Goal: Task Accomplishment & Management: Use online tool/utility

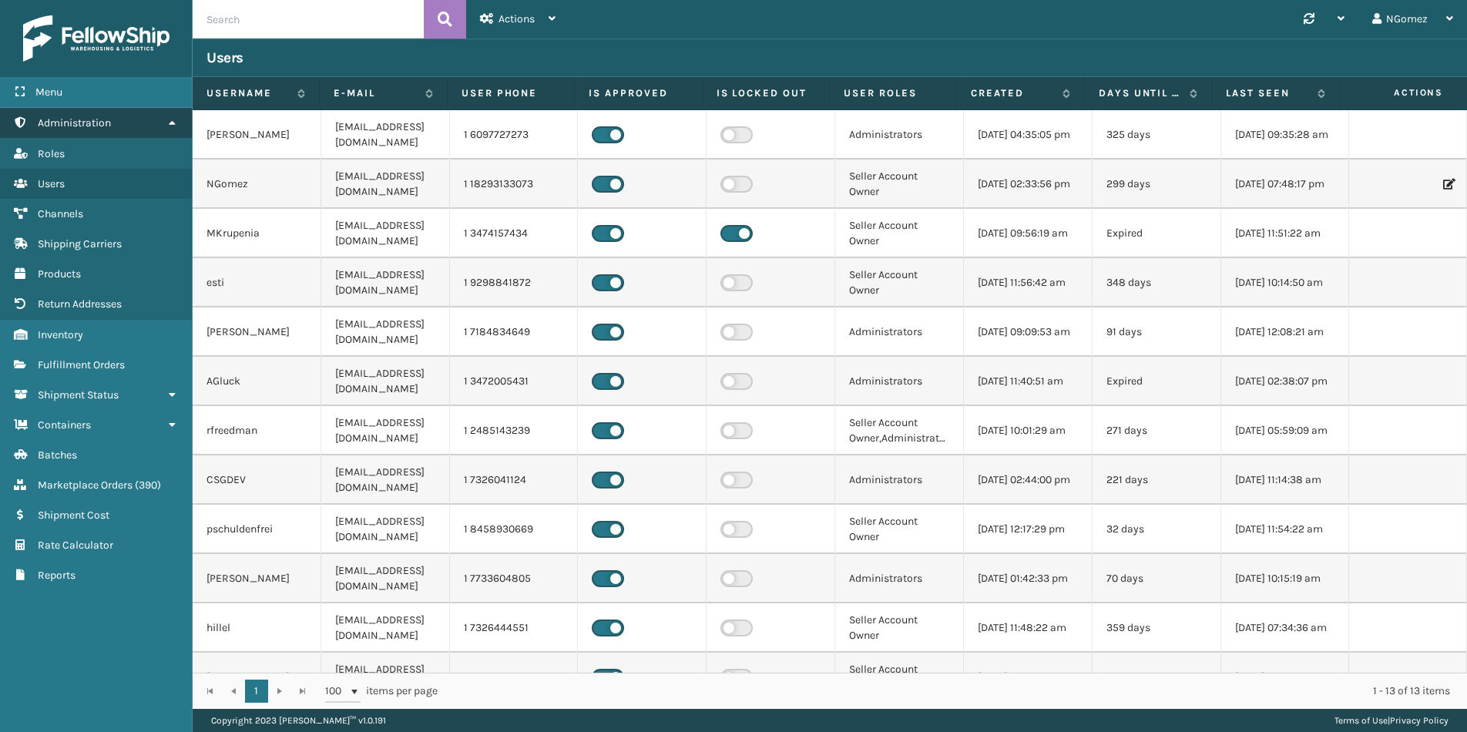
click at [129, 125] on link "Administration" at bounding box center [96, 123] width 192 height 30
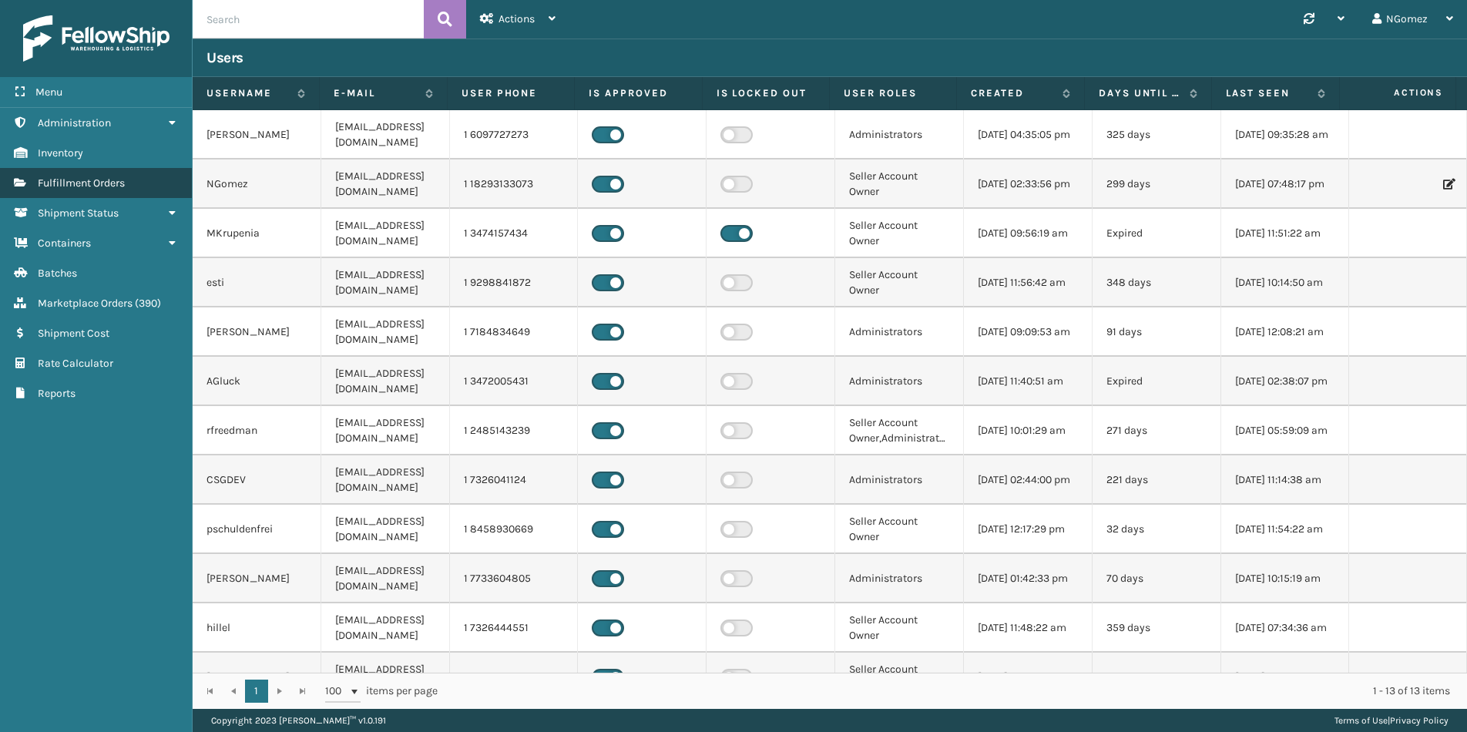
click at [139, 186] on link "Fulfillment Orders" at bounding box center [96, 183] width 192 height 30
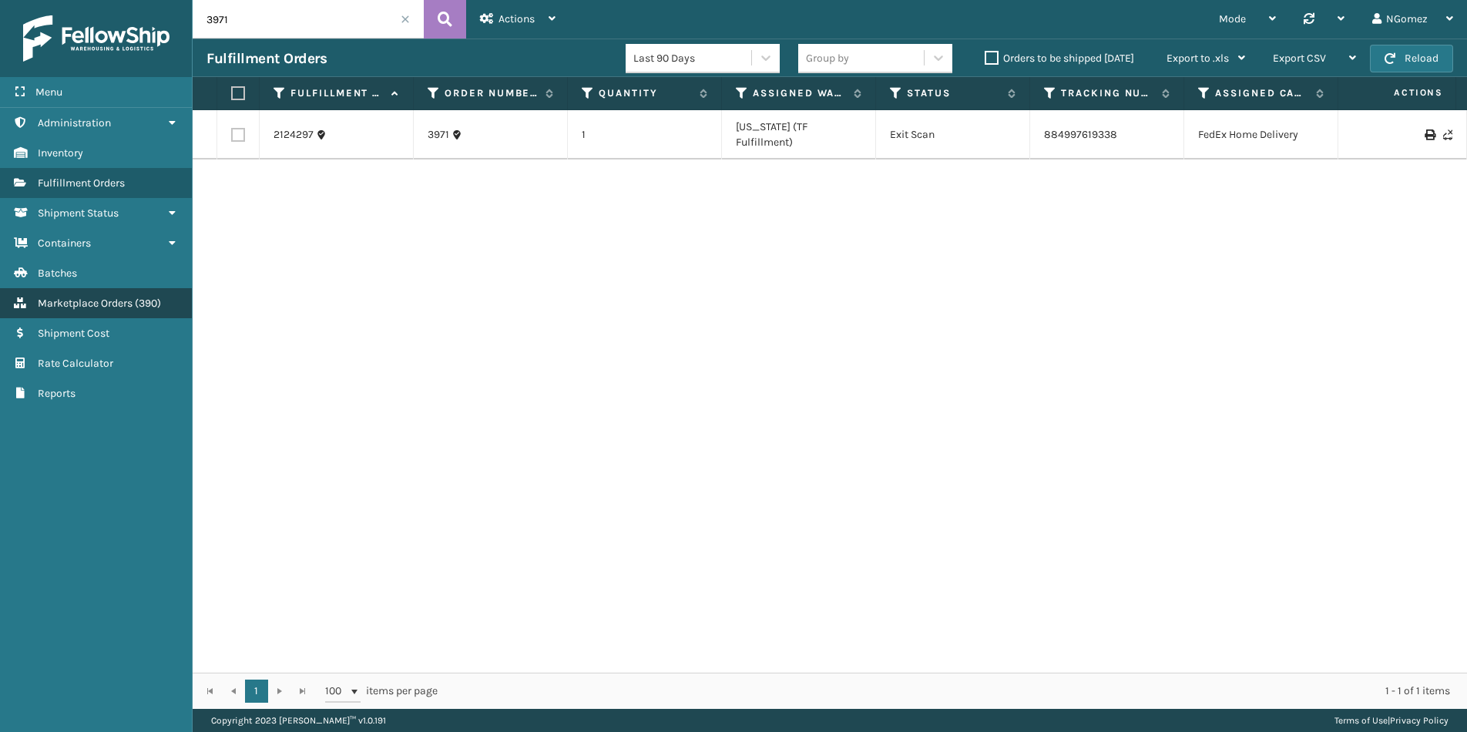
click at [91, 301] on span "Marketplace Orders" at bounding box center [85, 303] width 95 height 13
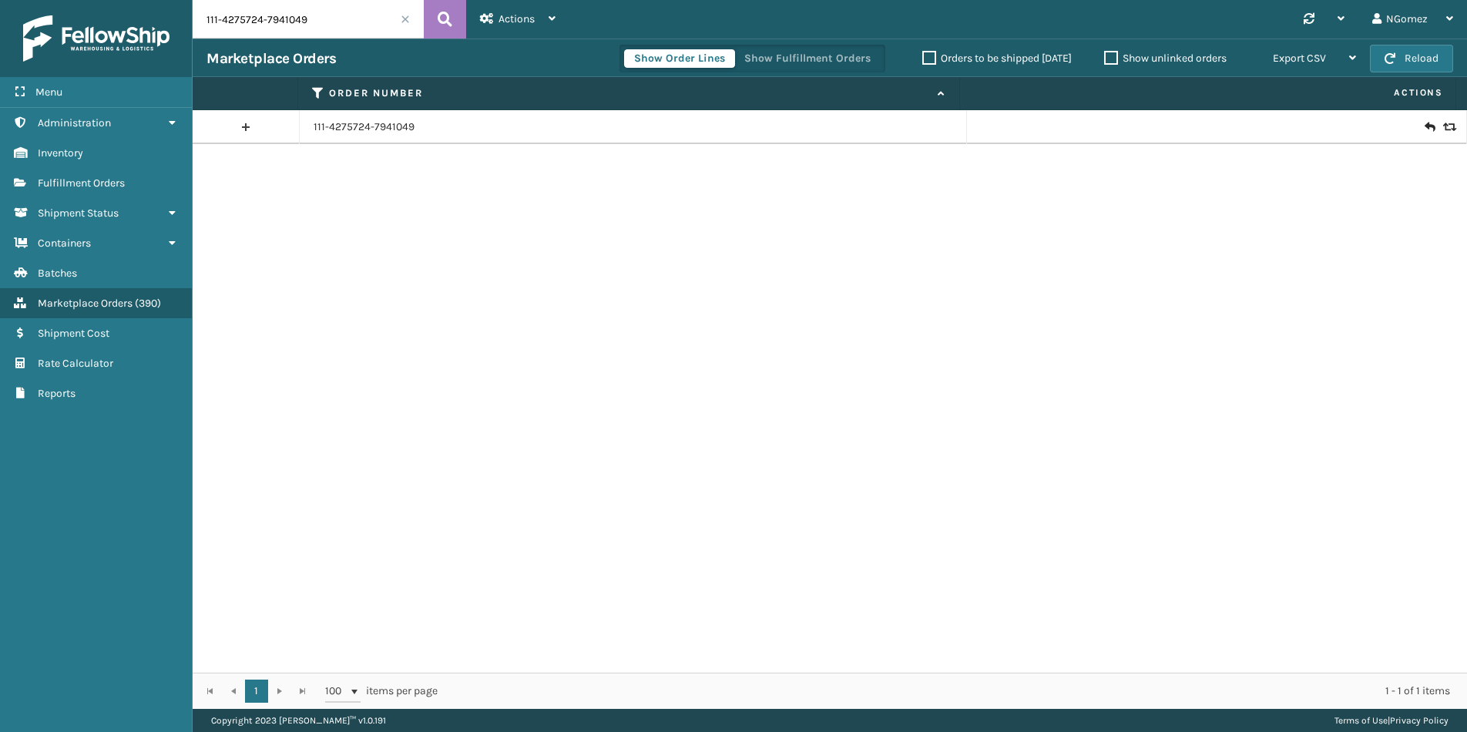
click at [391, 33] on input "111-4275724-7941049" at bounding box center [308, 19] width 231 height 39
paste input "113-7418675-8761842"
type input "113-7418675-8761842"
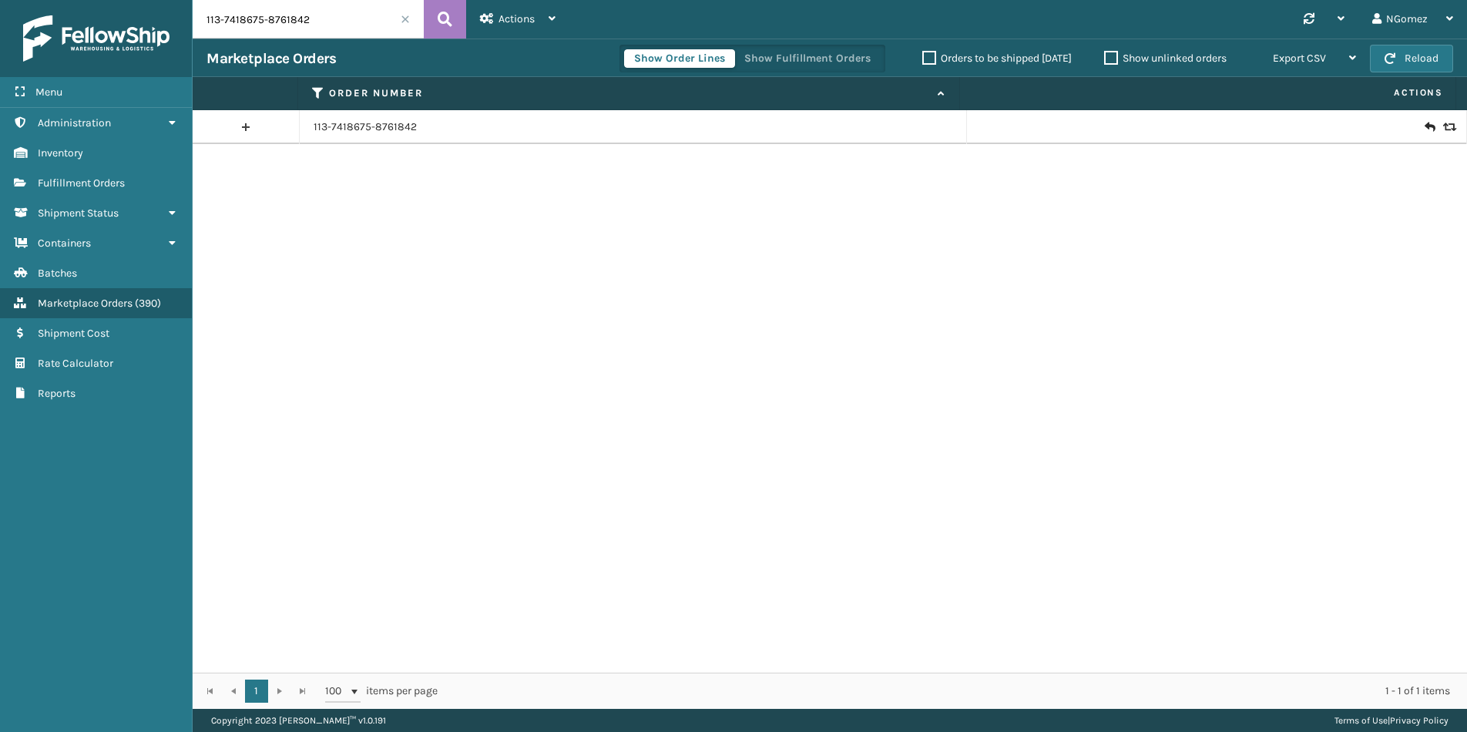
click at [1424, 122] on icon at bounding box center [1428, 126] width 9 height 15
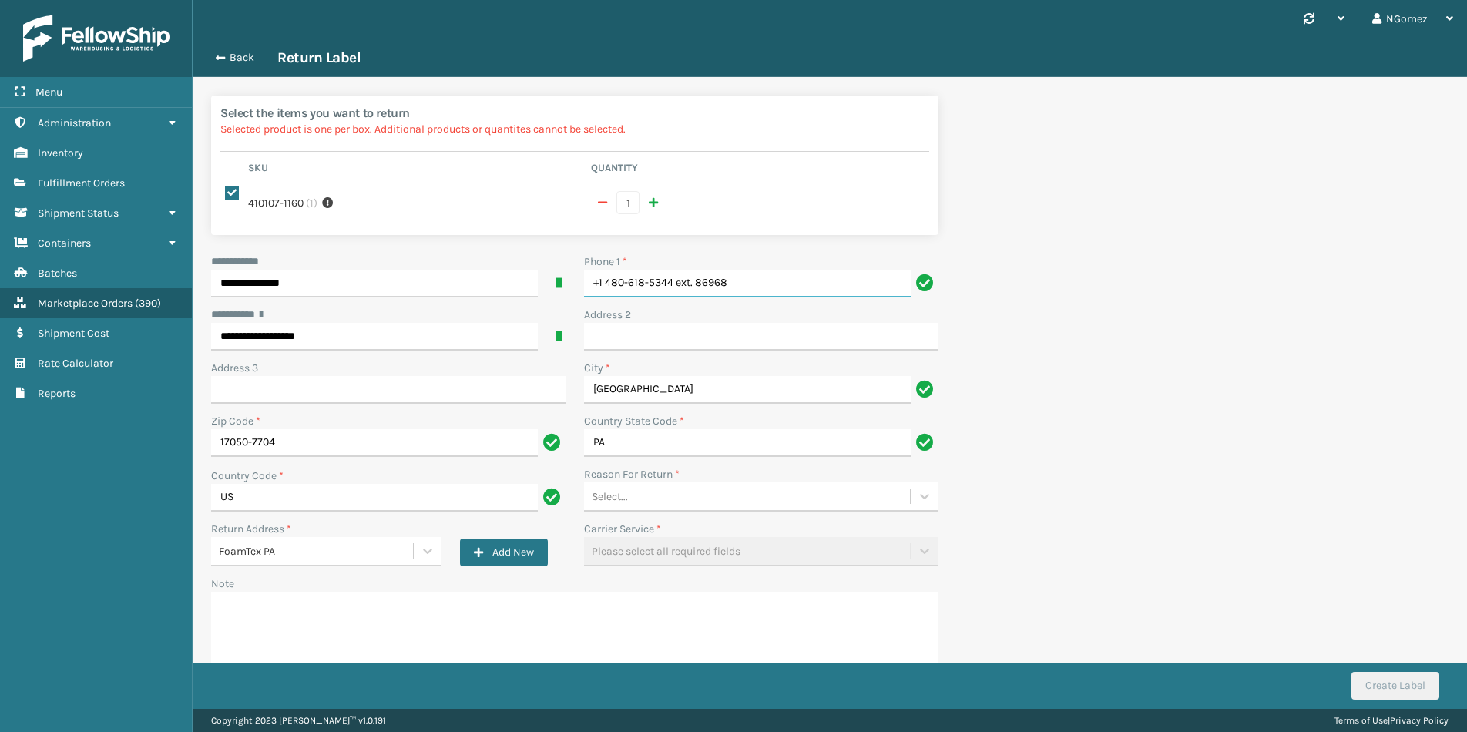
drag, startPoint x: 756, startPoint y: 261, endPoint x: 675, endPoint y: 274, distance: 82.7
click at [675, 274] on input "+1 480-618-5344 ext. 86968" at bounding box center [747, 284] width 327 height 28
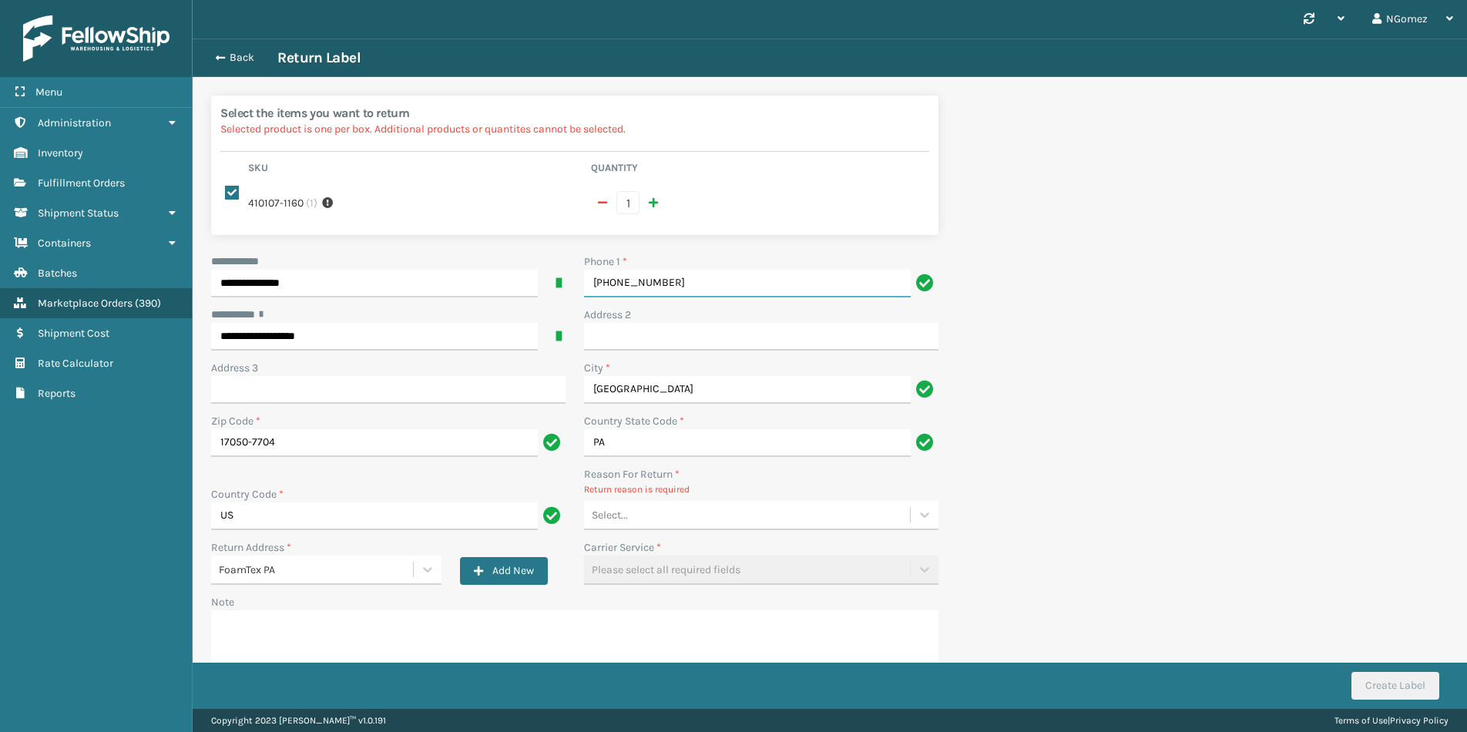
type input "[PHONE_NUMBER]"
click at [721, 502] on div "Select..." at bounding box center [747, 514] width 326 height 25
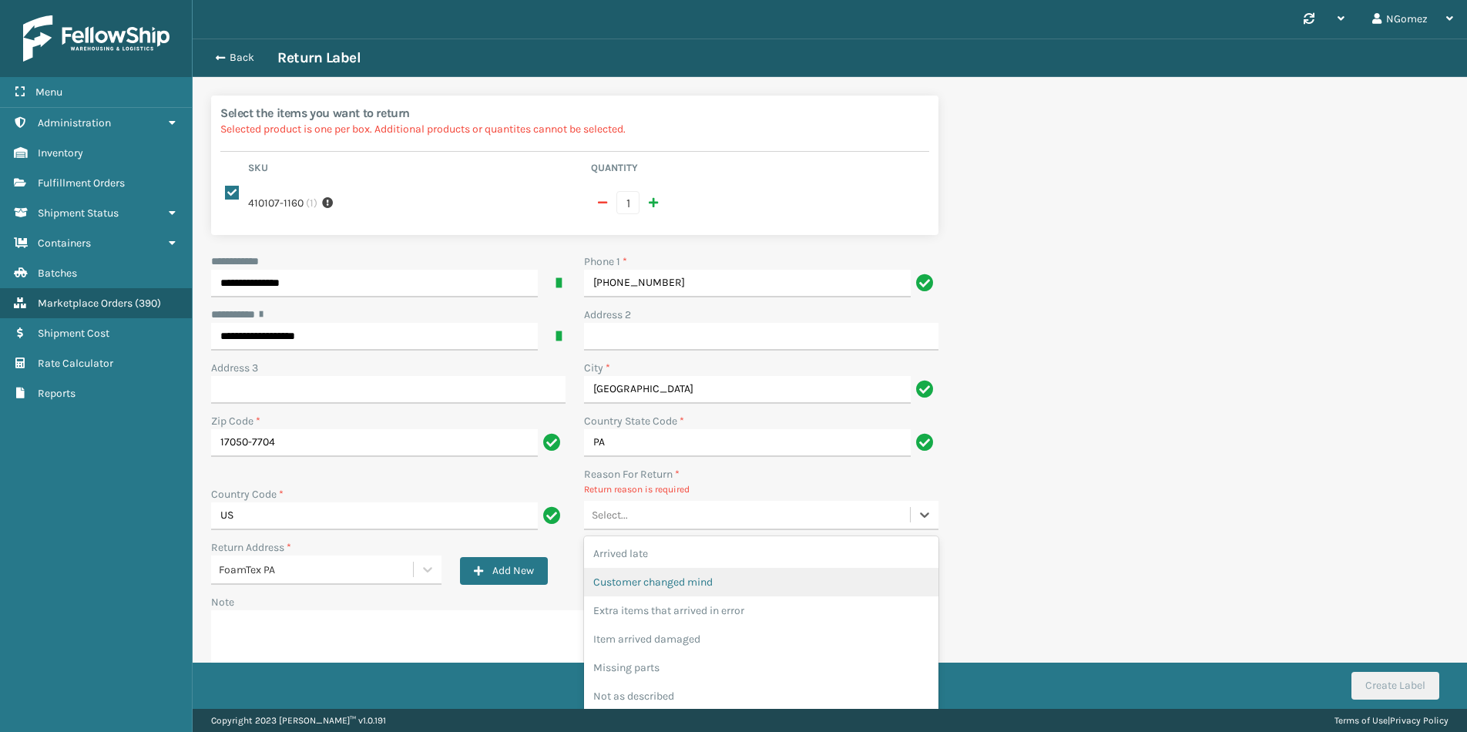
click at [696, 568] on div "Customer changed mind" at bounding box center [761, 582] width 354 height 29
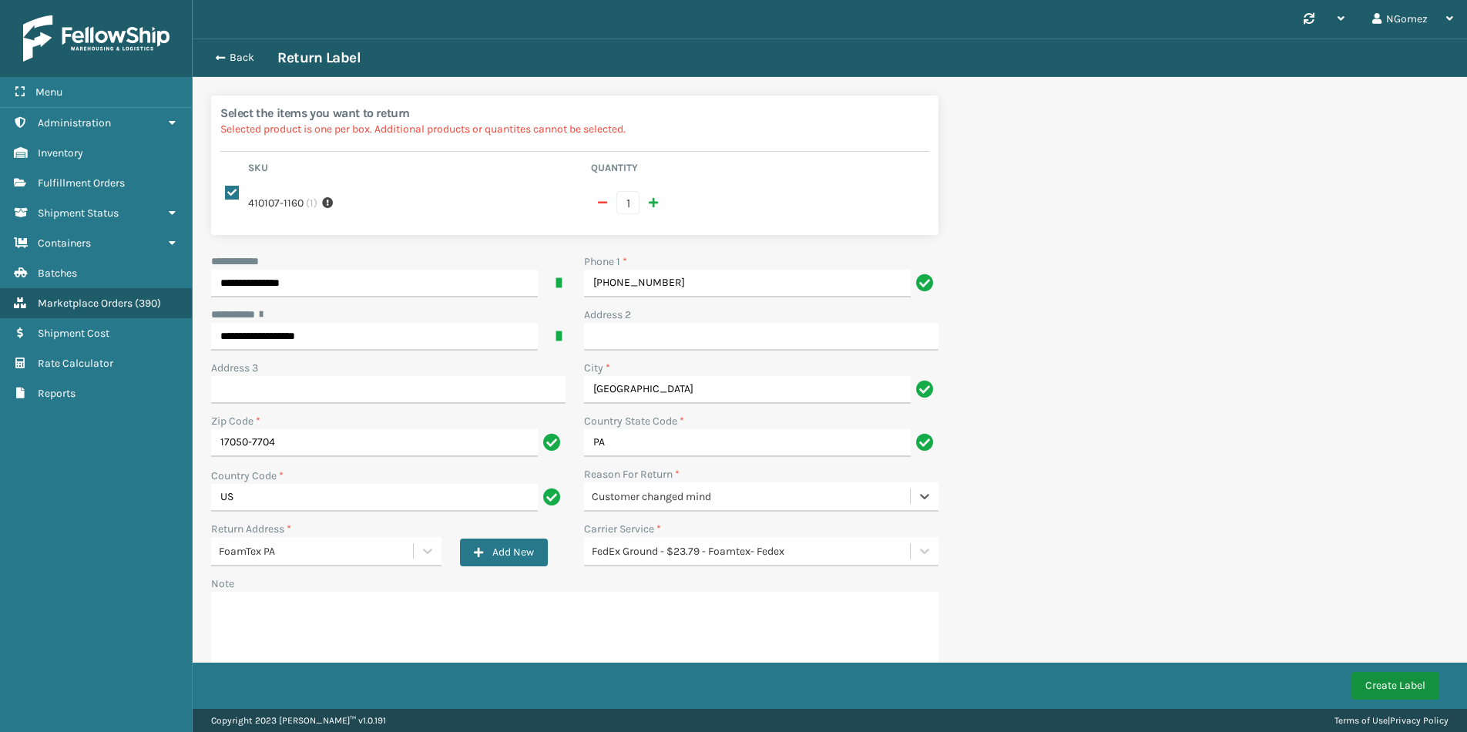
click at [1392, 682] on button "Create Label" at bounding box center [1395, 686] width 88 height 28
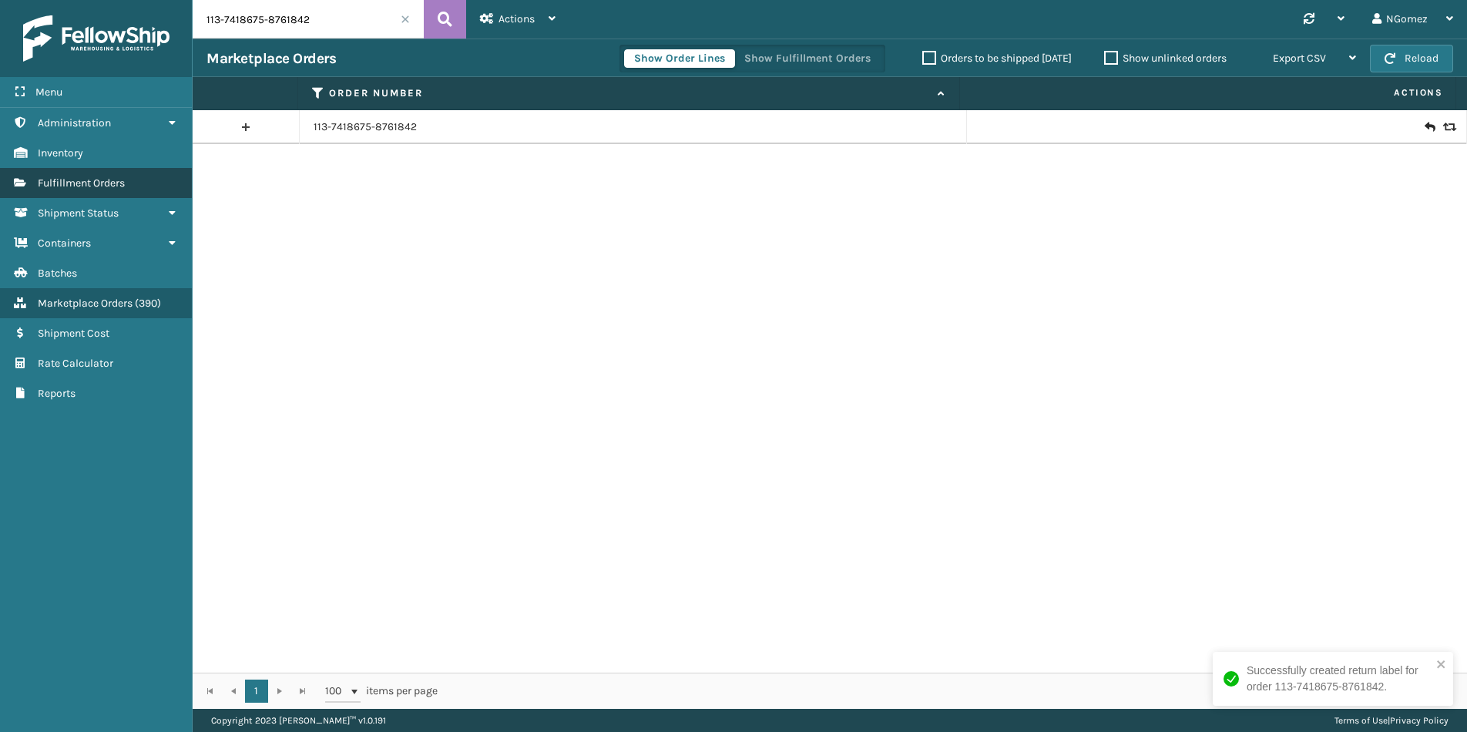
click at [74, 187] on span "Fulfillment Orders" at bounding box center [81, 182] width 87 height 13
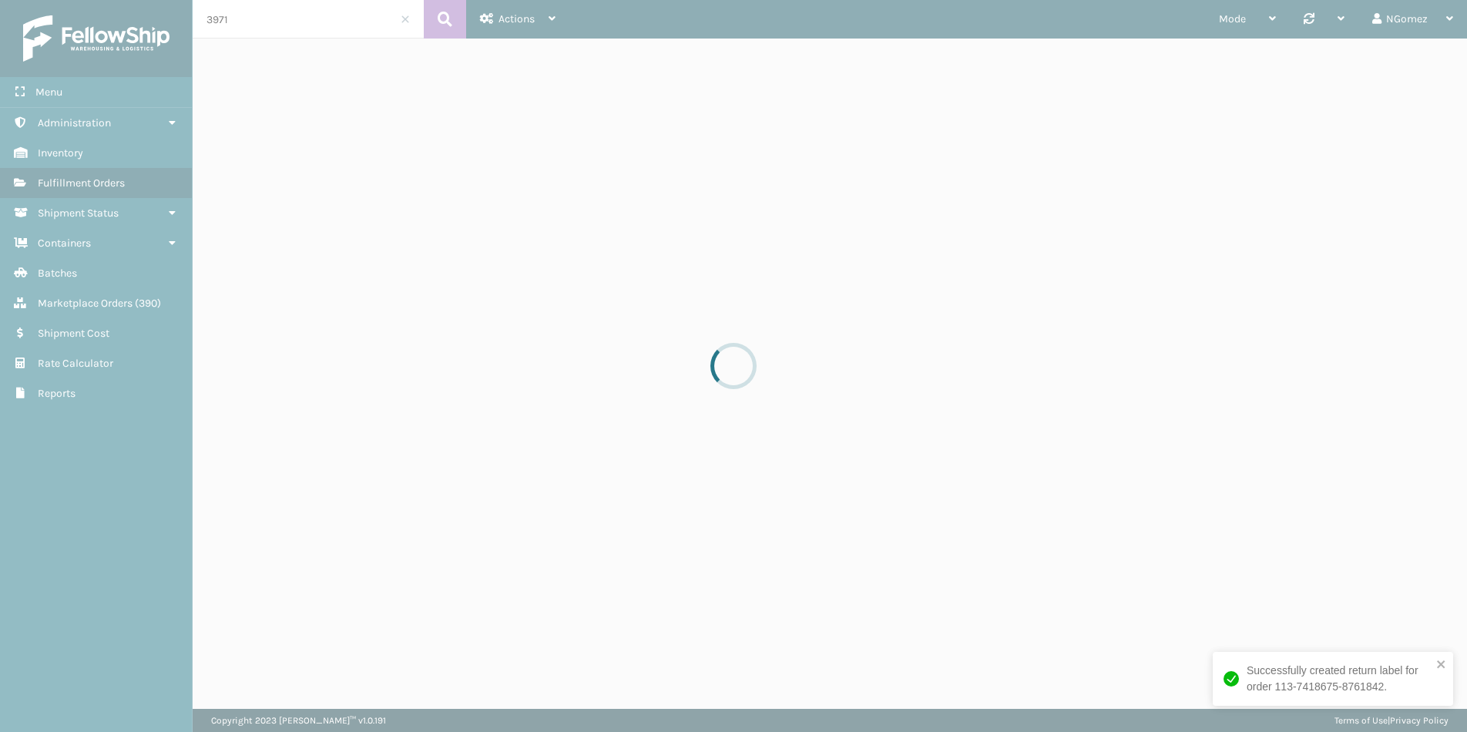
click at [322, 13] on div at bounding box center [733, 366] width 1467 height 732
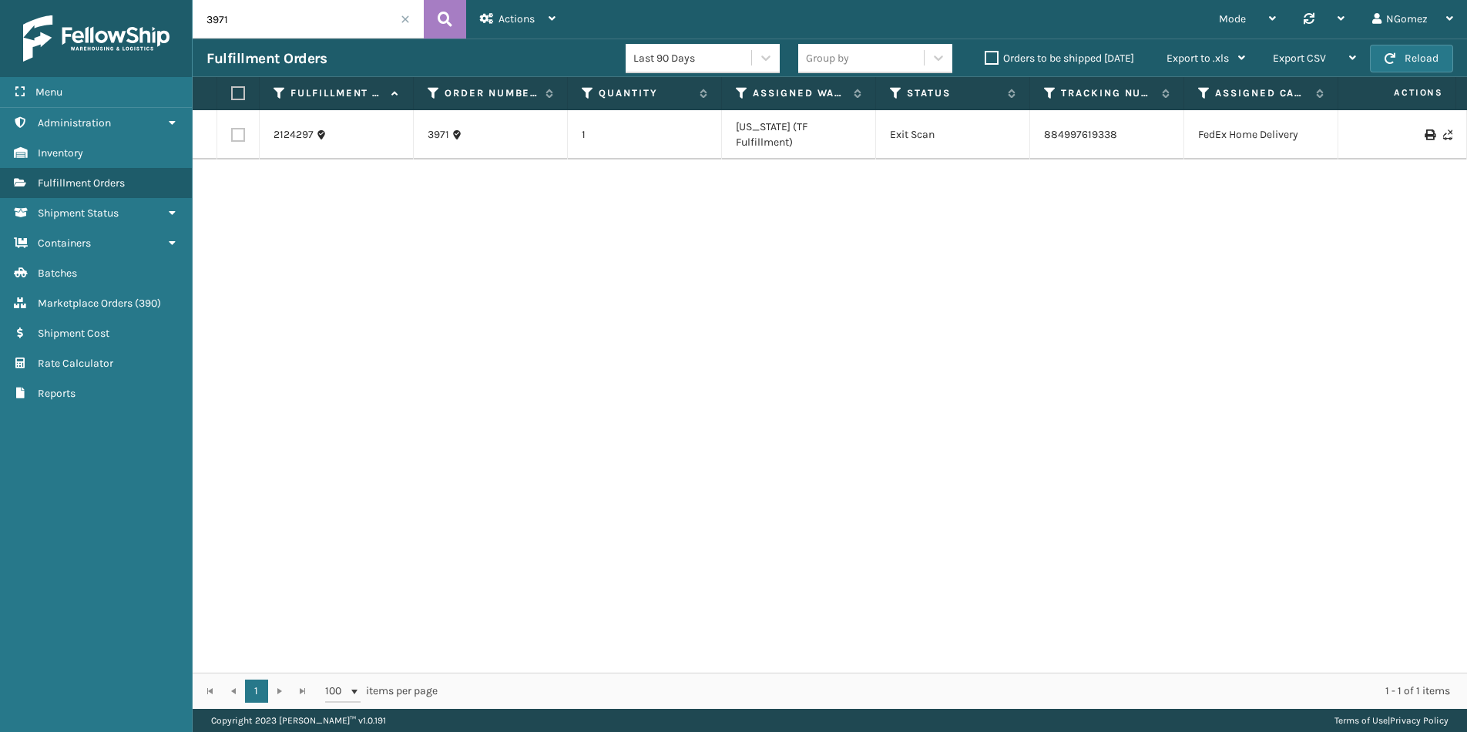
click at [291, 18] on input "3971" at bounding box center [308, 19] width 231 height 39
paste input "112-5413149-7788238"
type input "112-5413149-7788238"
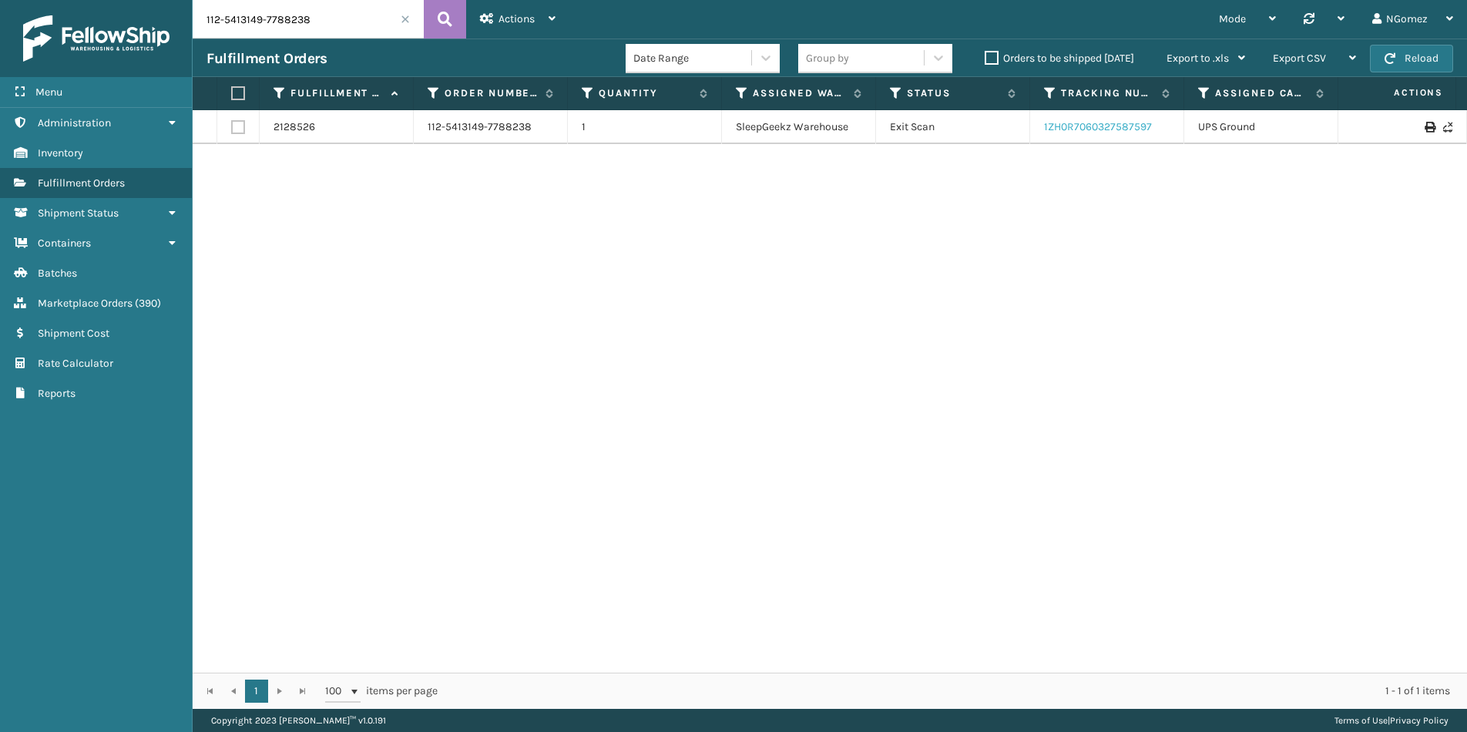
click at [1114, 125] on link "1ZH0R7060327587597" at bounding box center [1098, 126] width 108 height 13
click at [485, 123] on link "112-5413149-7788238" at bounding box center [480, 126] width 104 height 15
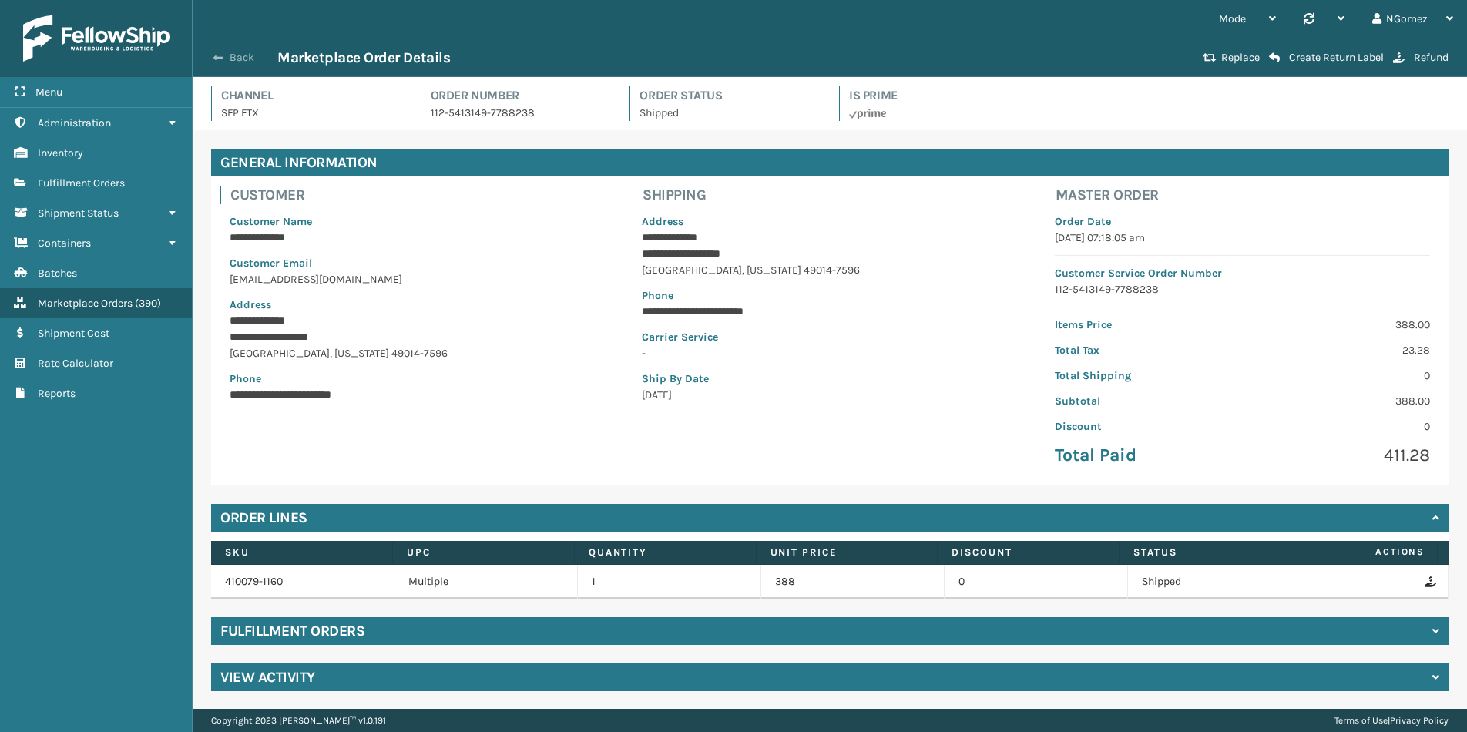
click at [216, 56] on span "button" at bounding box center [217, 57] width 9 height 11
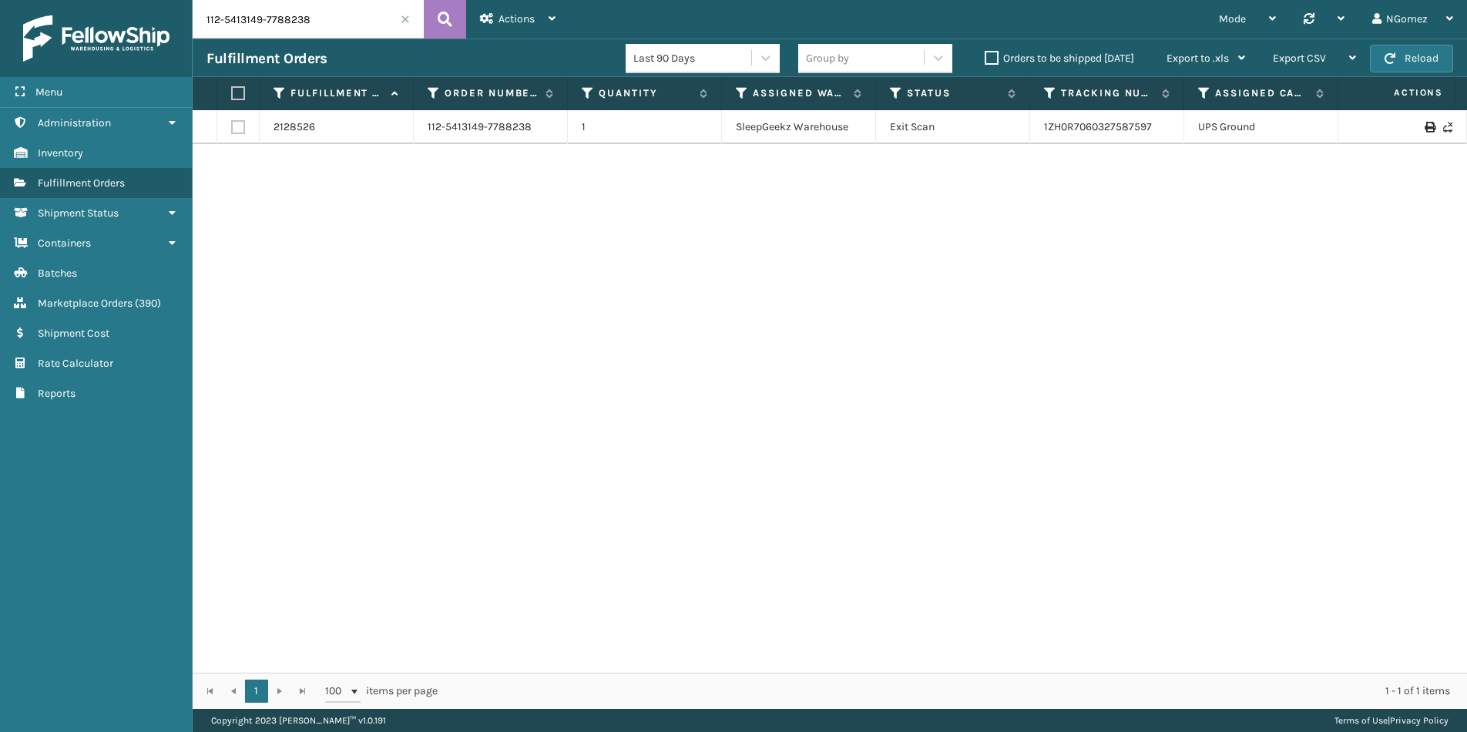
click at [316, 28] on input "112-5413149-7788238" at bounding box center [308, 19] width 231 height 39
paste input "114-8836706-2145029"
click at [1094, 129] on link "393974427400" at bounding box center [1080, 126] width 72 height 13
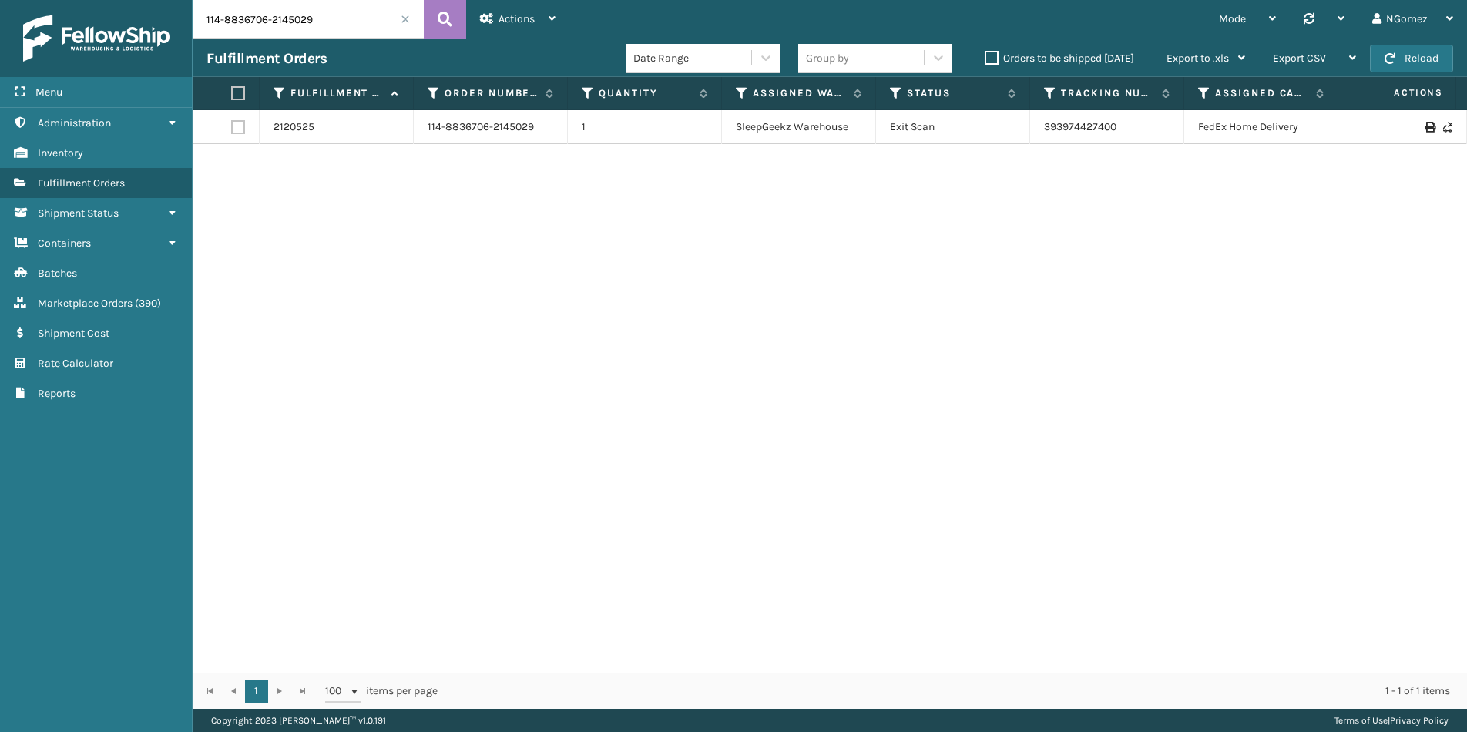
click at [253, 24] on input "114-8836706-2145029" at bounding box center [308, 19] width 231 height 39
paste input "3-0768756-4808265"
click at [1094, 128] on link "394158998450" at bounding box center [1080, 134] width 73 height 13
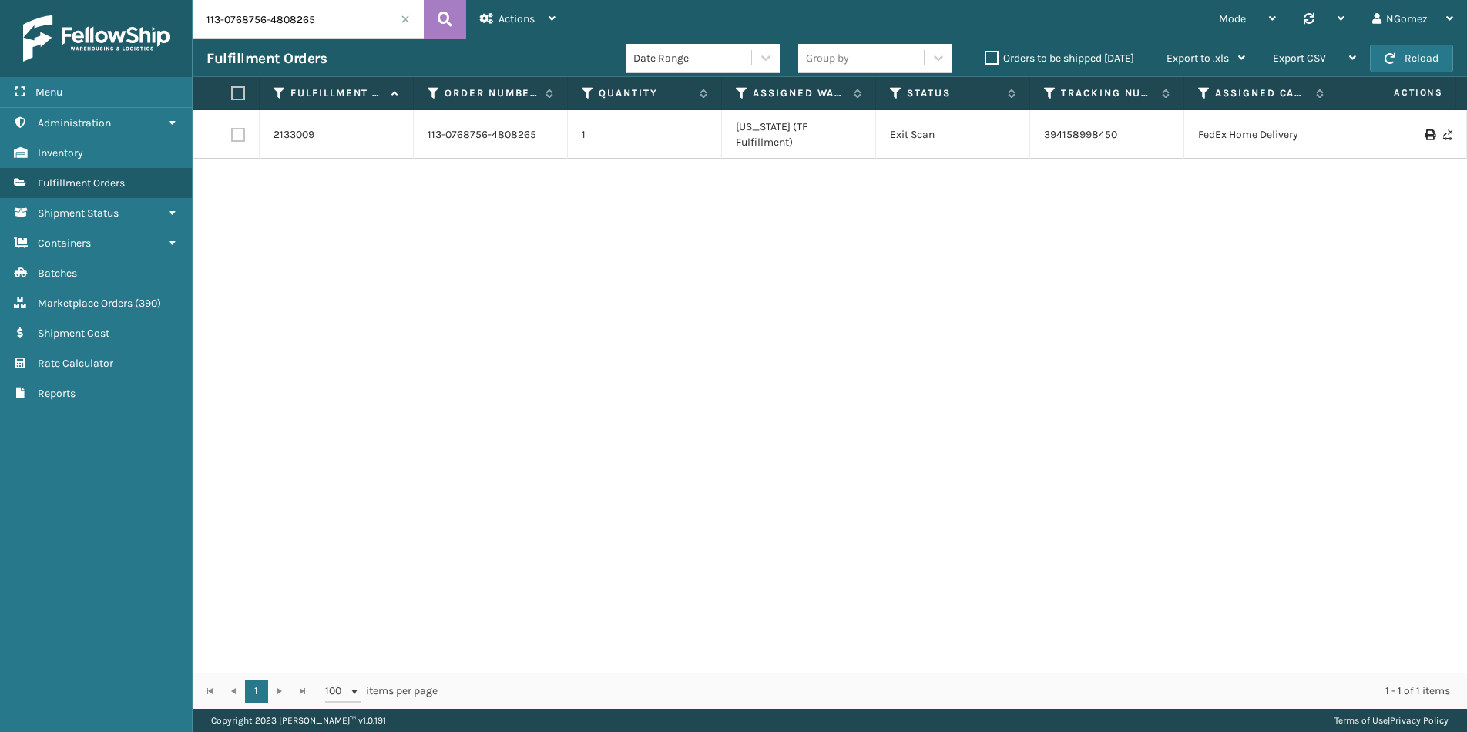
click at [1125, 356] on div "2133009 113-0768756-4808265 1 [US_STATE] (TF Fulfillment) Exit Scan 39415899845…" at bounding box center [830, 391] width 1274 height 562
click at [318, 29] on input "113-0768756-4808265" at bounding box center [308, 19] width 231 height 39
paste input "1-3696514-8316227"
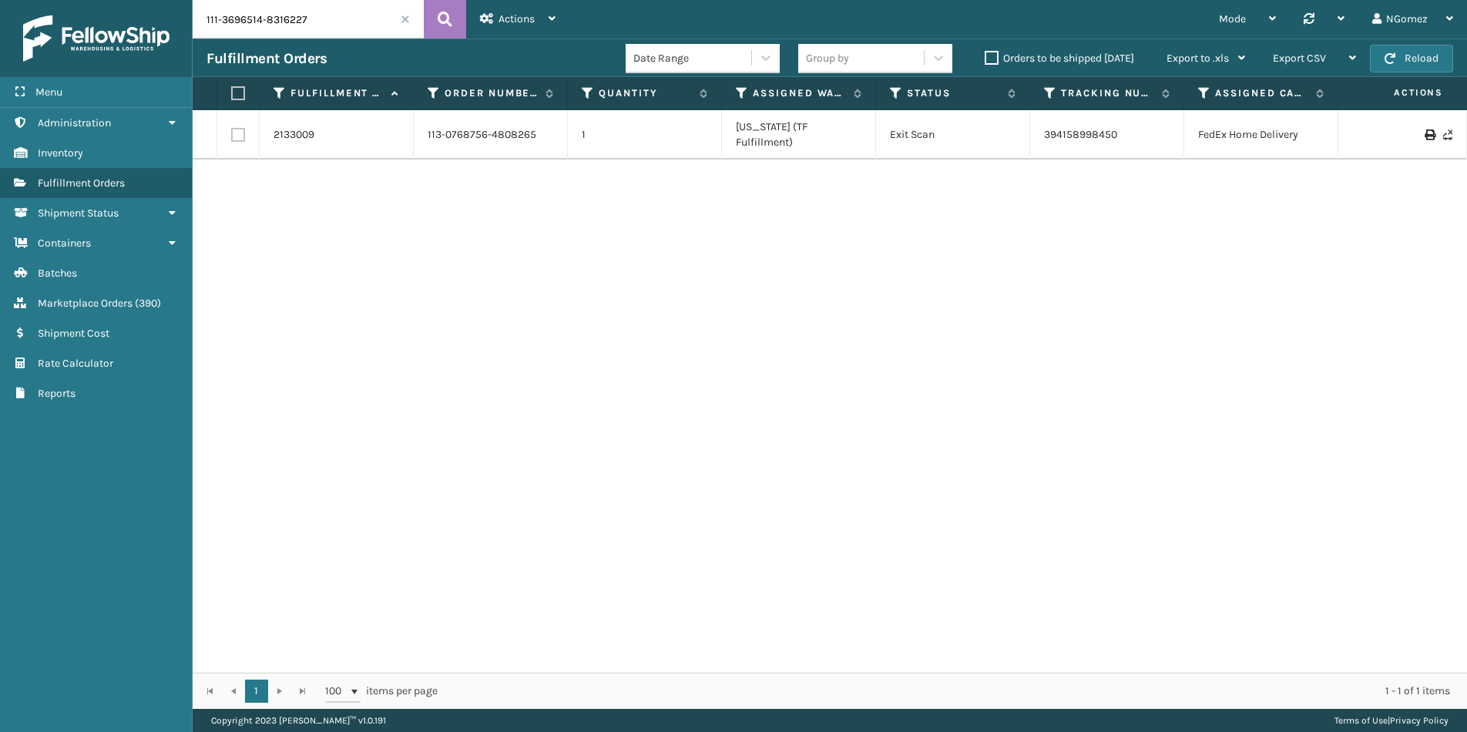
type input "111-3696514-8316227"
click at [137, 307] on span "( 390 )" at bounding box center [148, 303] width 26 height 13
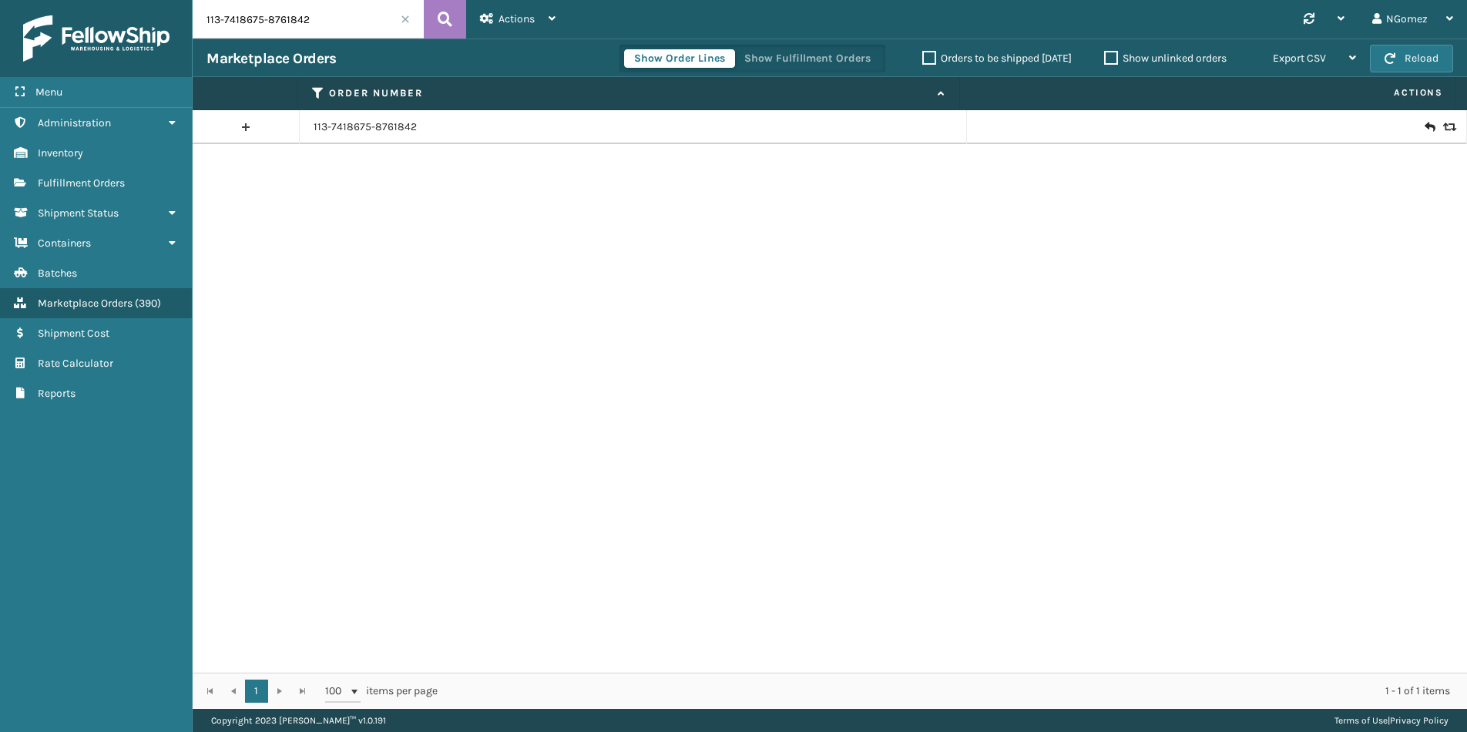
click at [314, 19] on input "113-7418675-8761842" at bounding box center [308, 19] width 231 height 39
paste input "2-5836703-2658668"
type input "112-5836703-2658668"
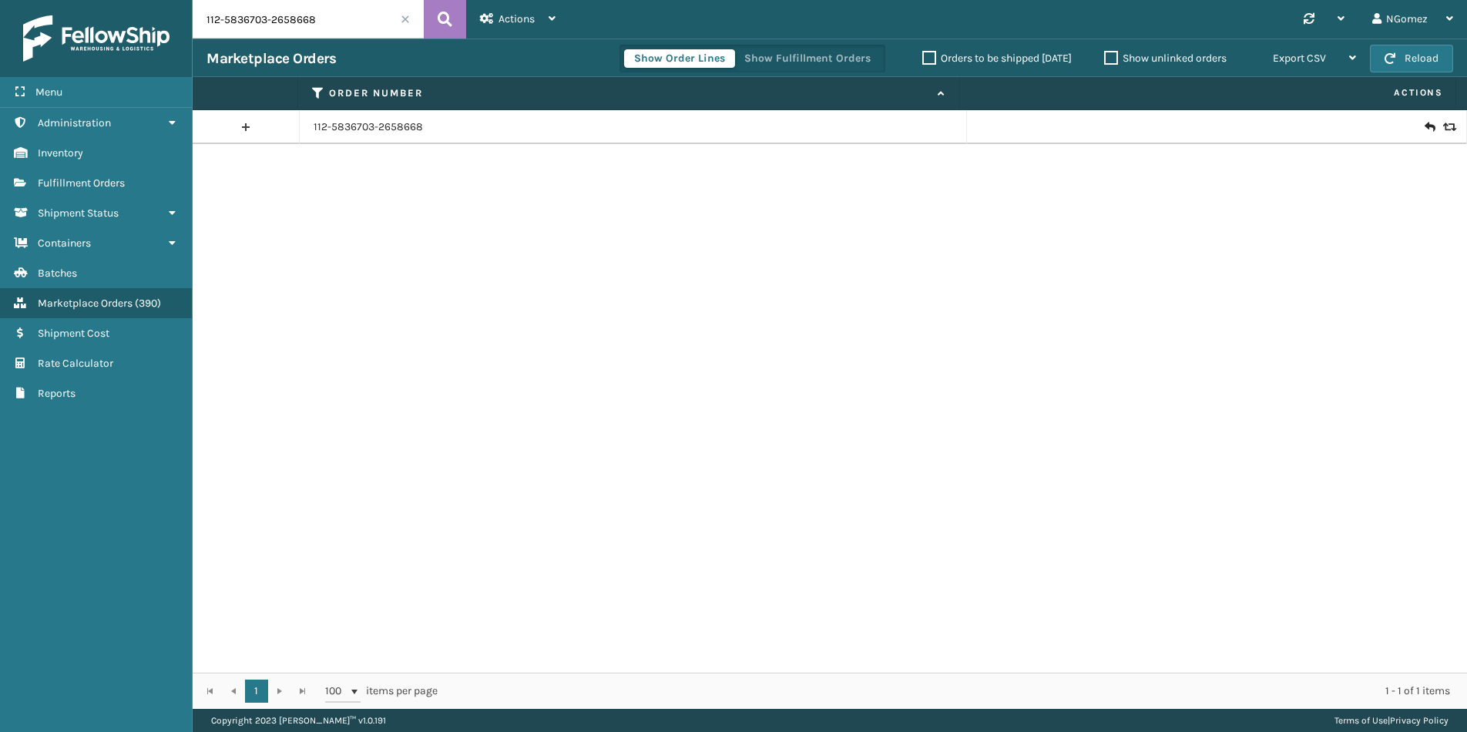
click at [1424, 129] on icon at bounding box center [1428, 126] width 9 height 15
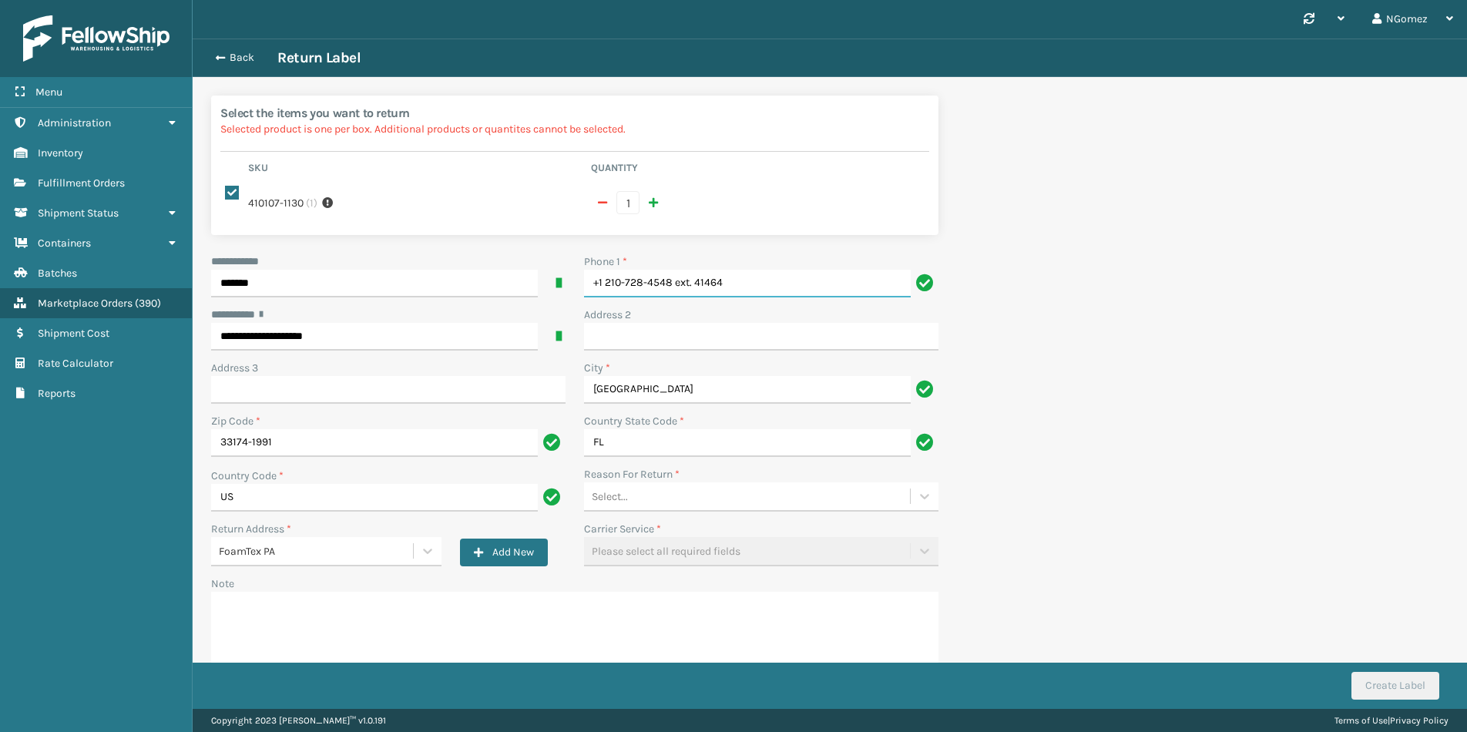
drag, startPoint x: 750, startPoint y: 266, endPoint x: 674, endPoint y: 268, distance: 75.5
click at [674, 270] on input "+1 210-728-4548 ext. 41464" at bounding box center [747, 284] width 327 height 28
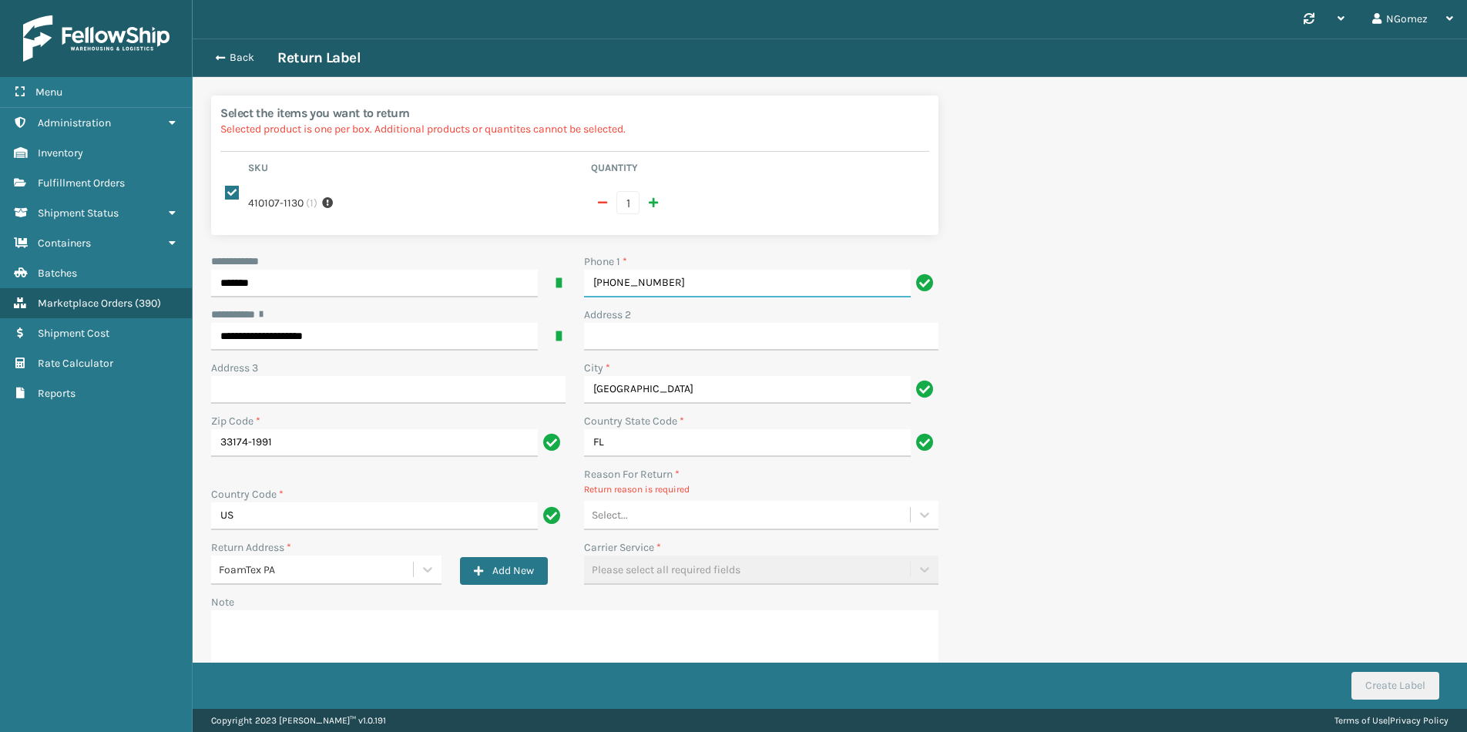
type input "[PHONE_NUMBER]"
click at [659, 519] on div "**********" at bounding box center [575, 485] width 746 height 465
click at [658, 503] on div "Select..." at bounding box center [747, 514] width 326 height 25
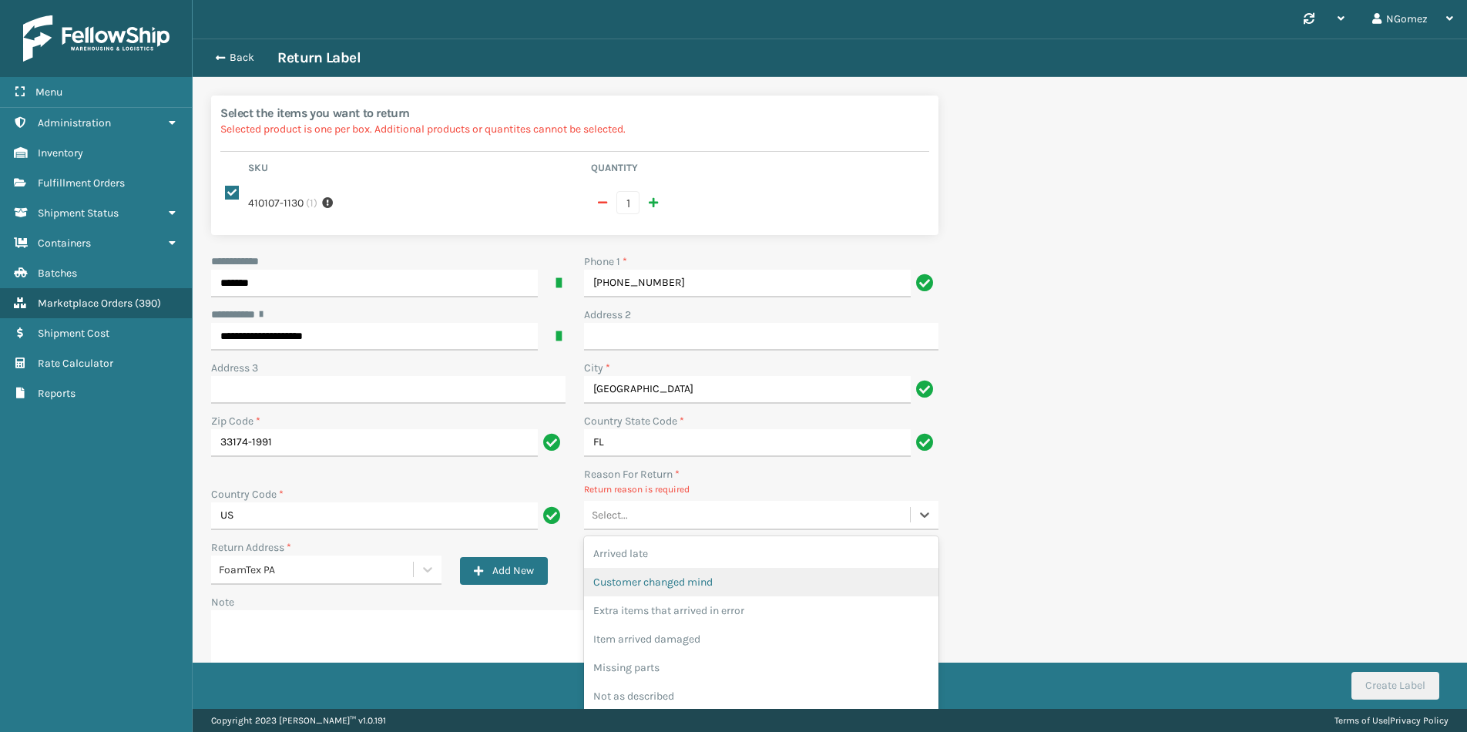
click at [679, 574] on div "Customer changed mind" at bounding box center [761, 582] width 354 height 29
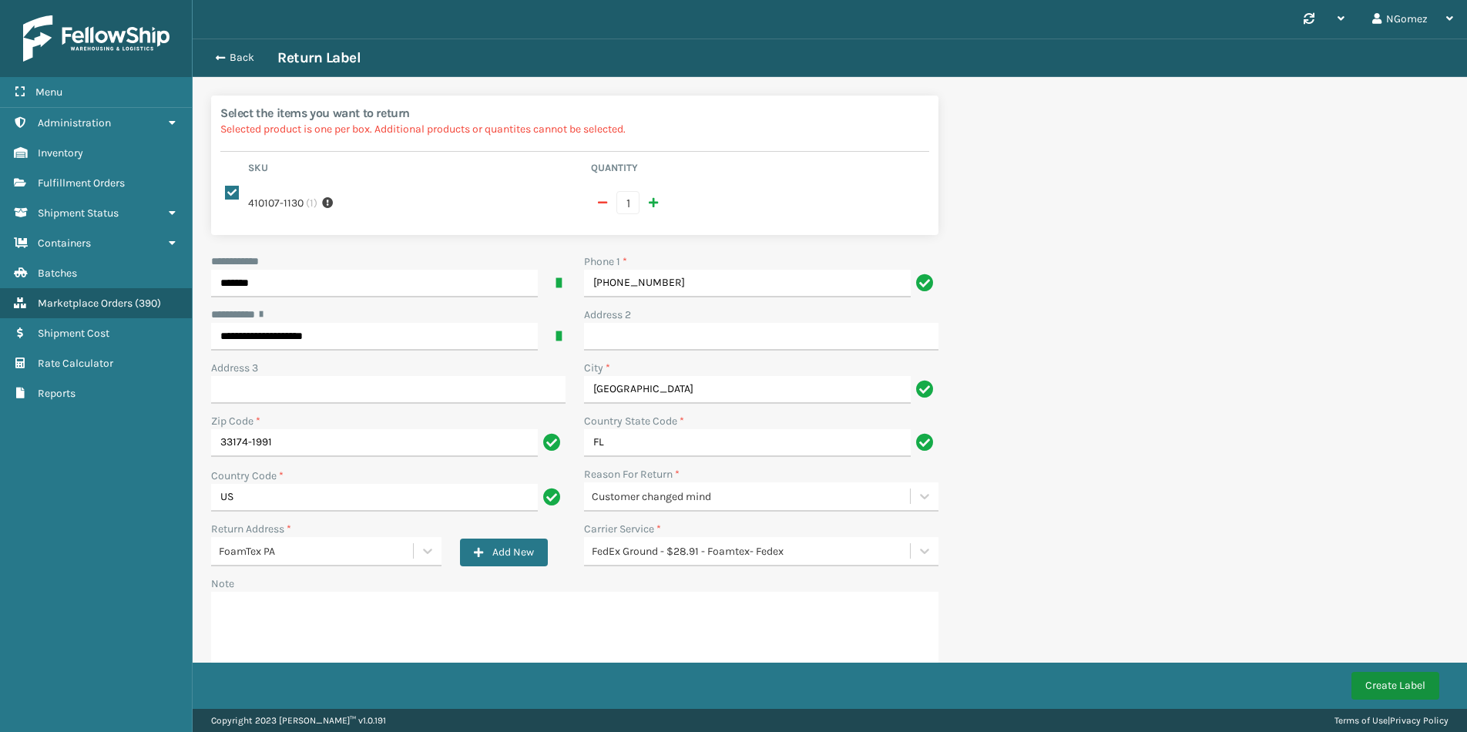
click at [1394, 685] on button "Create Label" at bounding box center [1395, 686] width 88 height 28
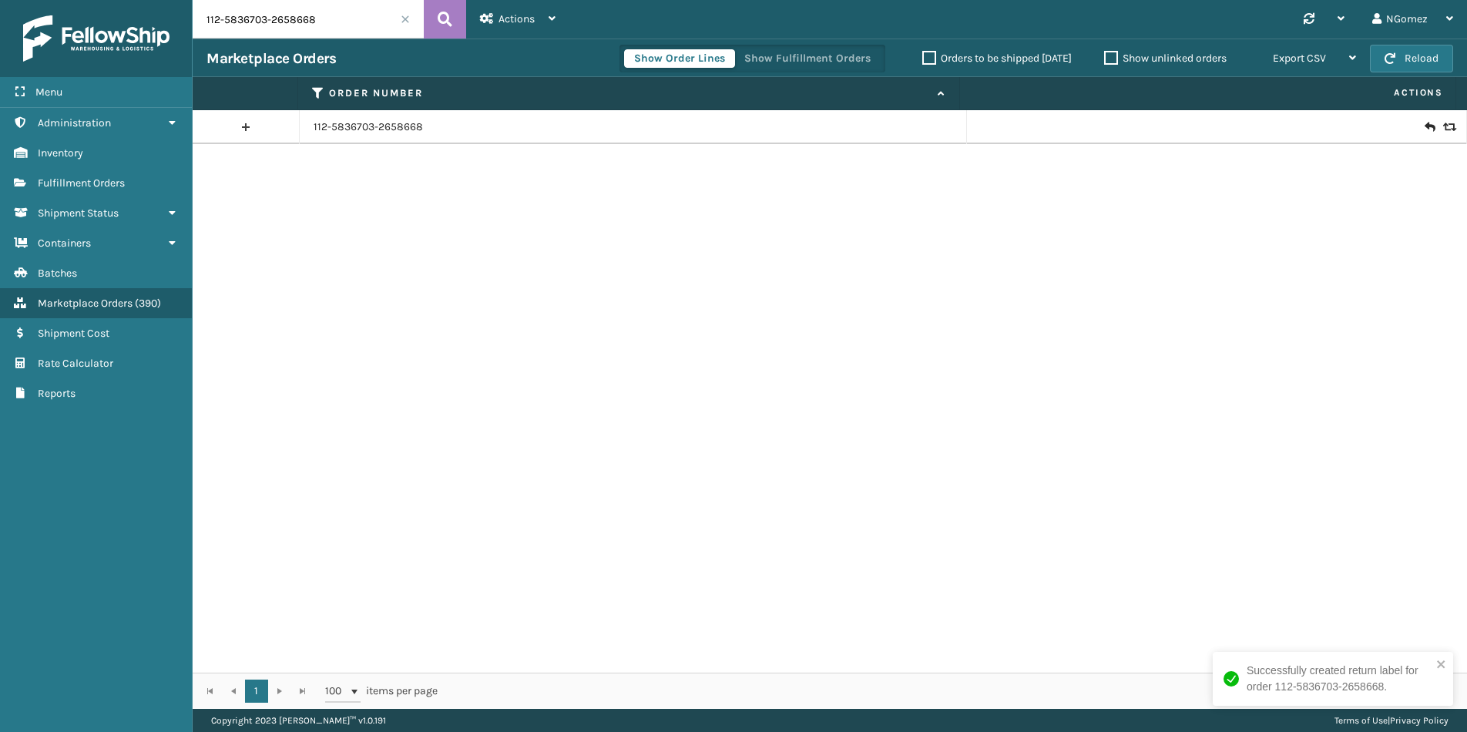
click at [319, 32] on input "112-5836703-2658668" at bounding box center [308, 19] width 231 height 39
click at [99, 179] on span "Fulfillment Orders" at bounding box center [81, 182] width 87 height 13
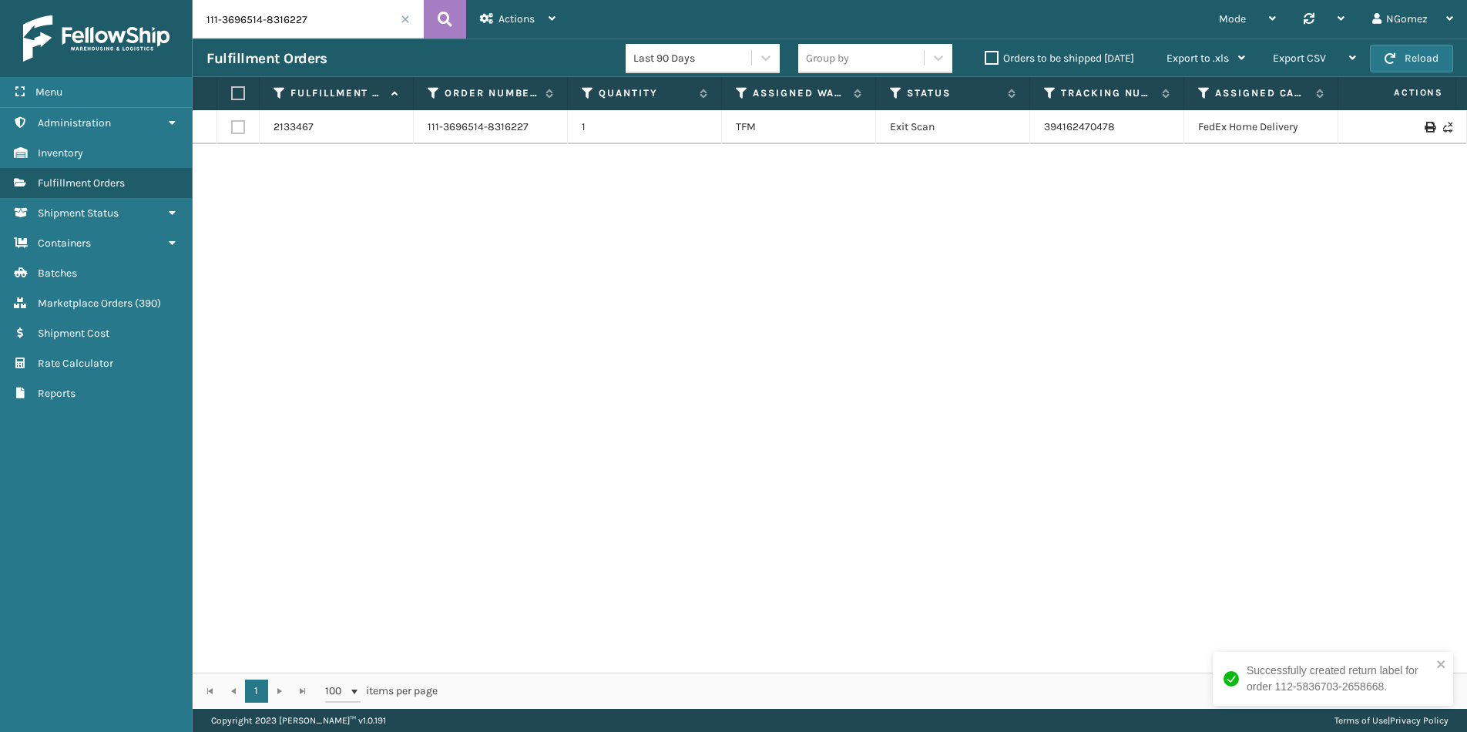
click at [295, 15] on input "111-3696514-8316227" at bounding box center [308, 19] width 231 height 39
paste input "4-9005201-7179461"
click at [1062, 128] on link "394108549776" at bounding box center [1079, 134] width 71 height 13
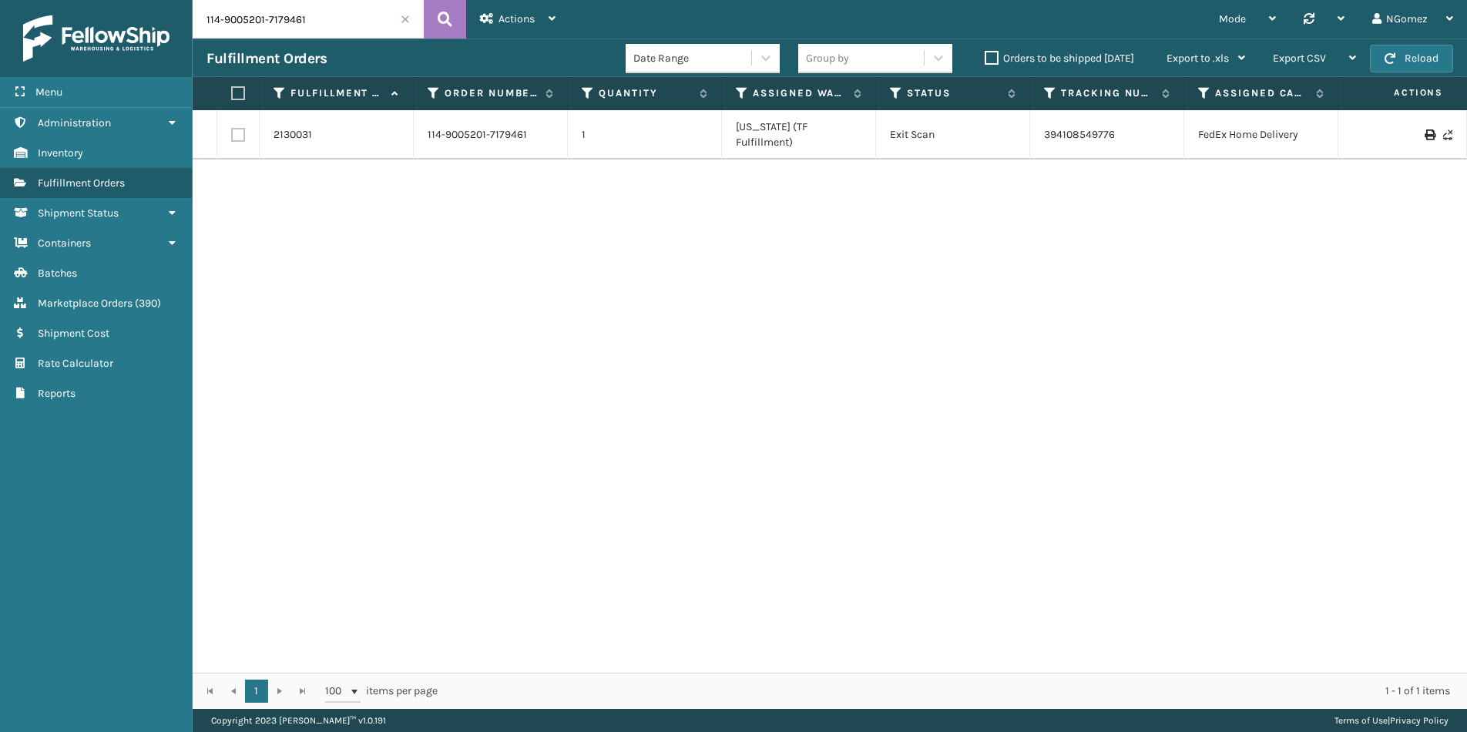
click at [327, 32] on input "114-9005201-7179461" at bounding box center [308, 19] width 231 height 39
click at [307, 14] on input "114-9005201-7179461" at bounding box center [308, 19] width 231 height 39
paste input "FTX-MTRC-3-T"
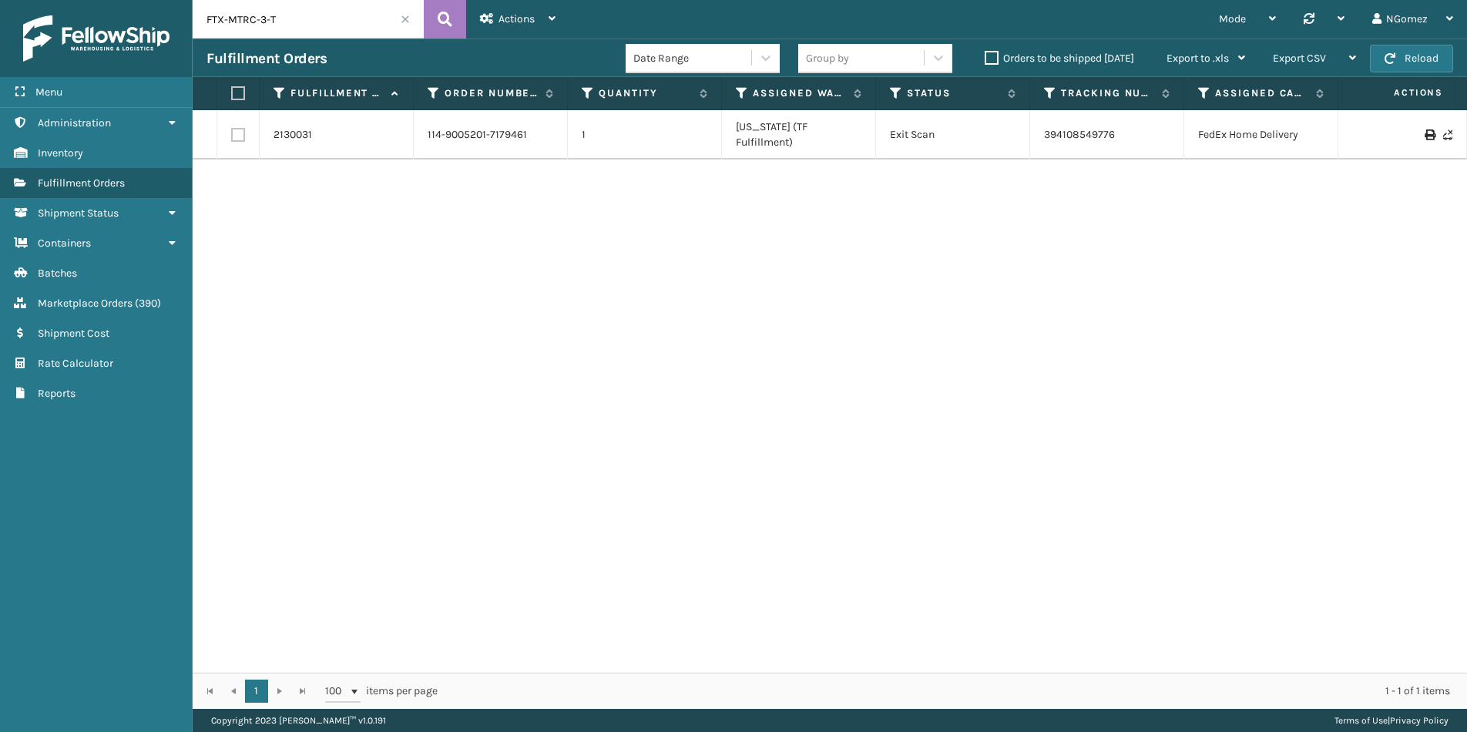
type input "FTX-MTRC-3-T"
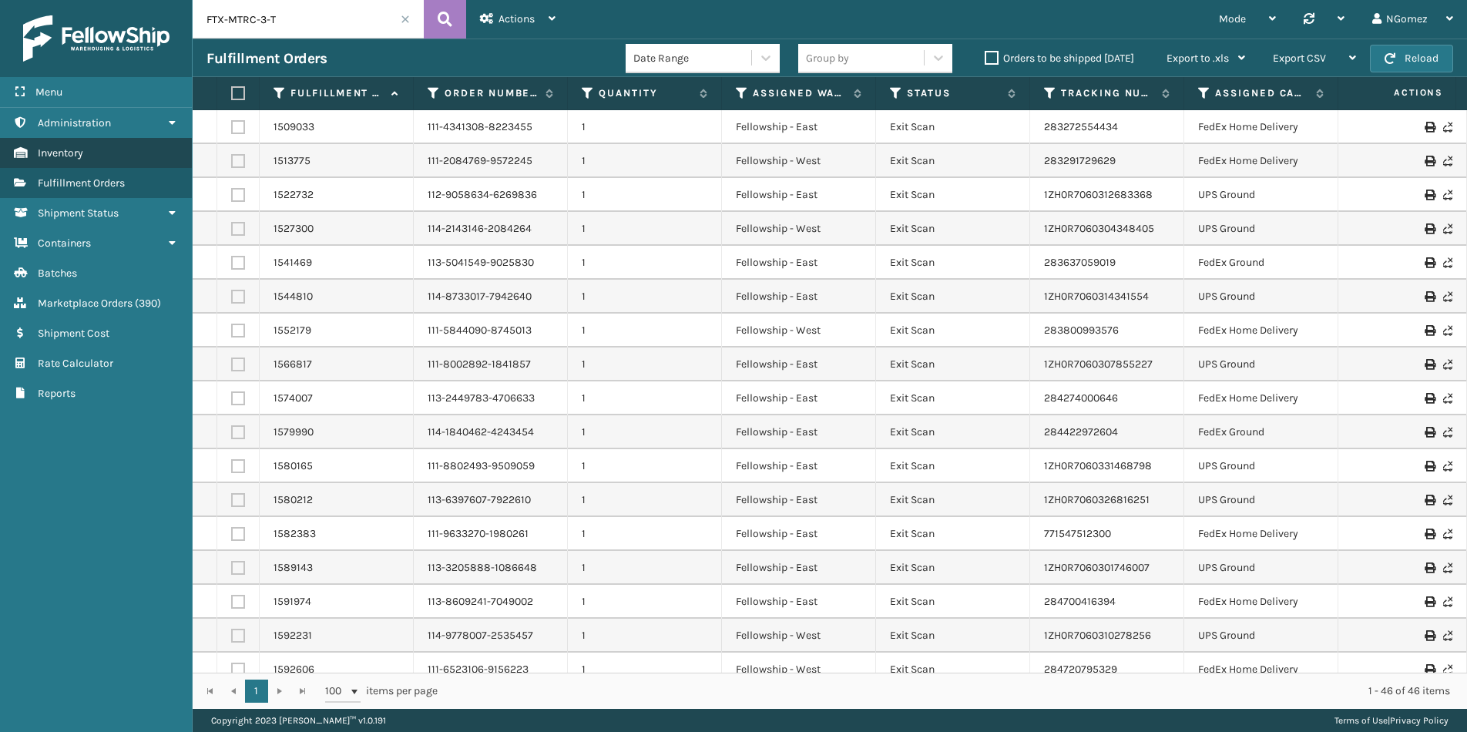
click at [110, 158] on link "Inventory" at bounding box center [96, 153] width 192 height 30
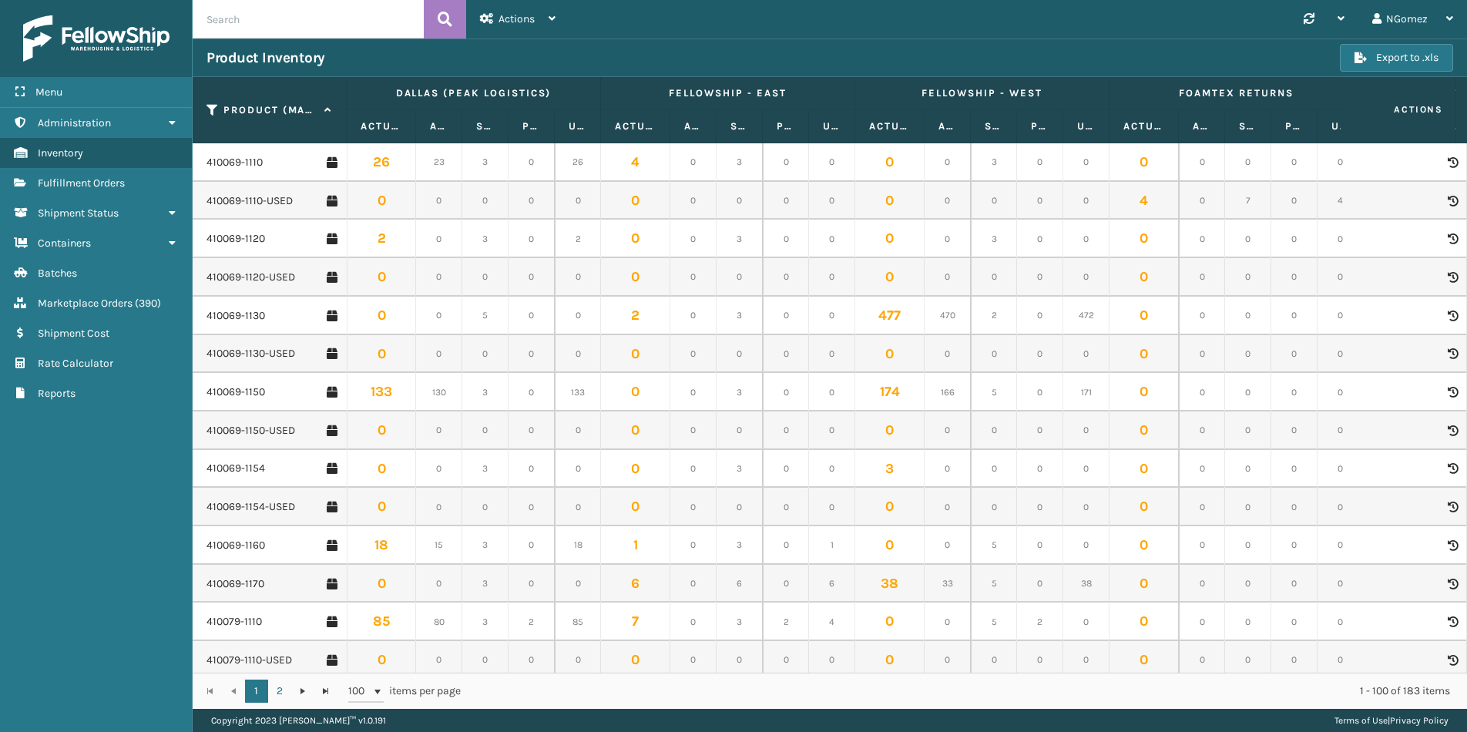
click at [327, 22] on input "text" at bounding box center [308, 19] width 231 height 39
paste input "FTX-MTRC-3-T"
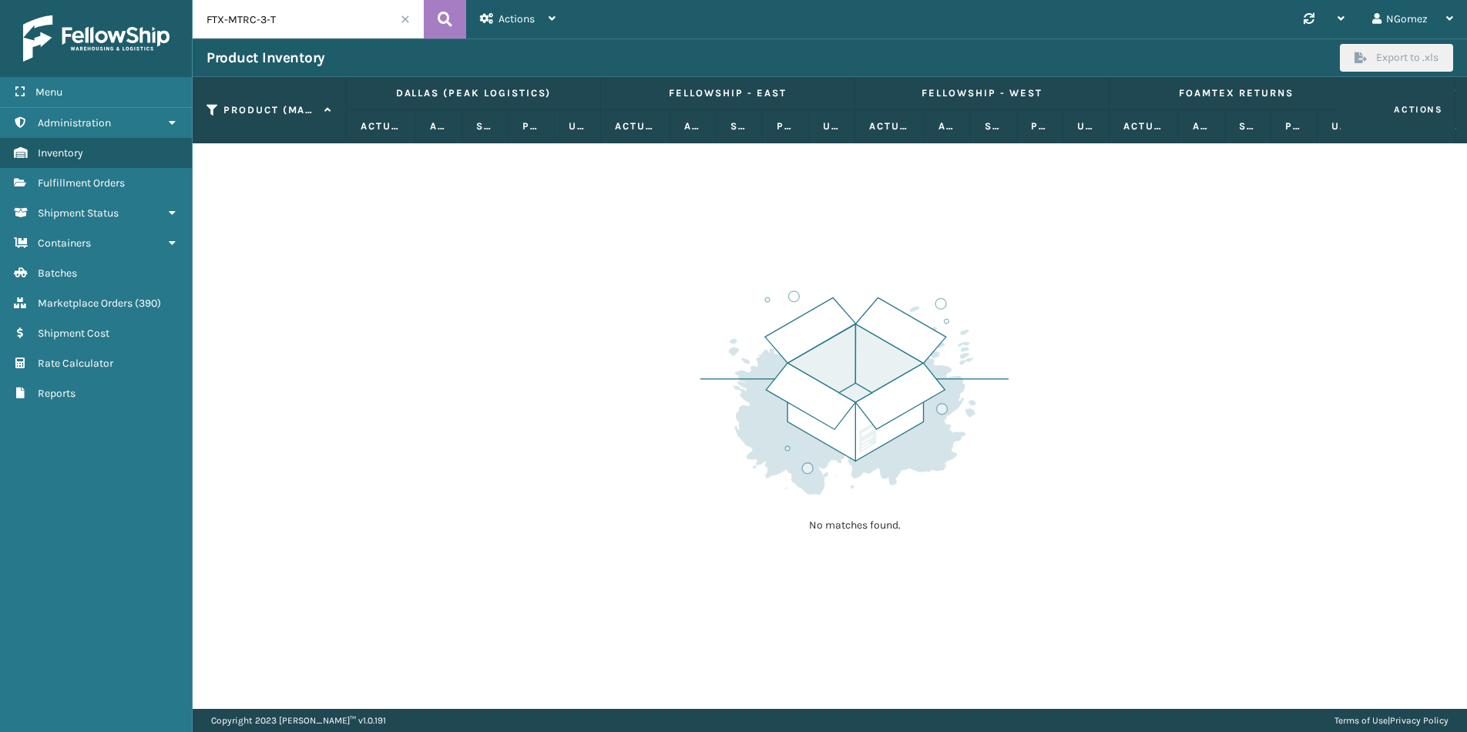
type input "FTX-MTRC-3-T"
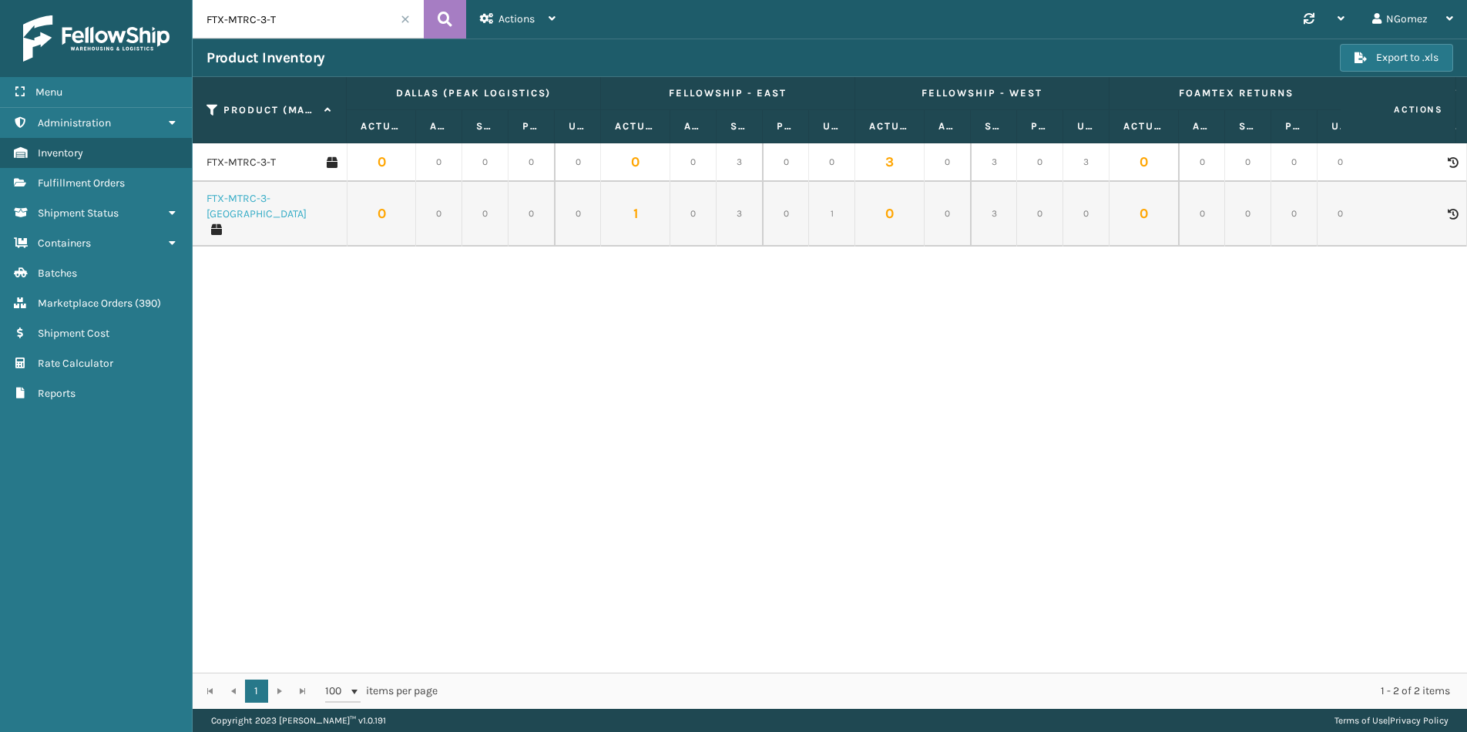
click at [226, 203] on link "FTX-MTRC-3-[GEOGRAPHIC_DATA]" at bounding box center [271, 206] width 131 height 31
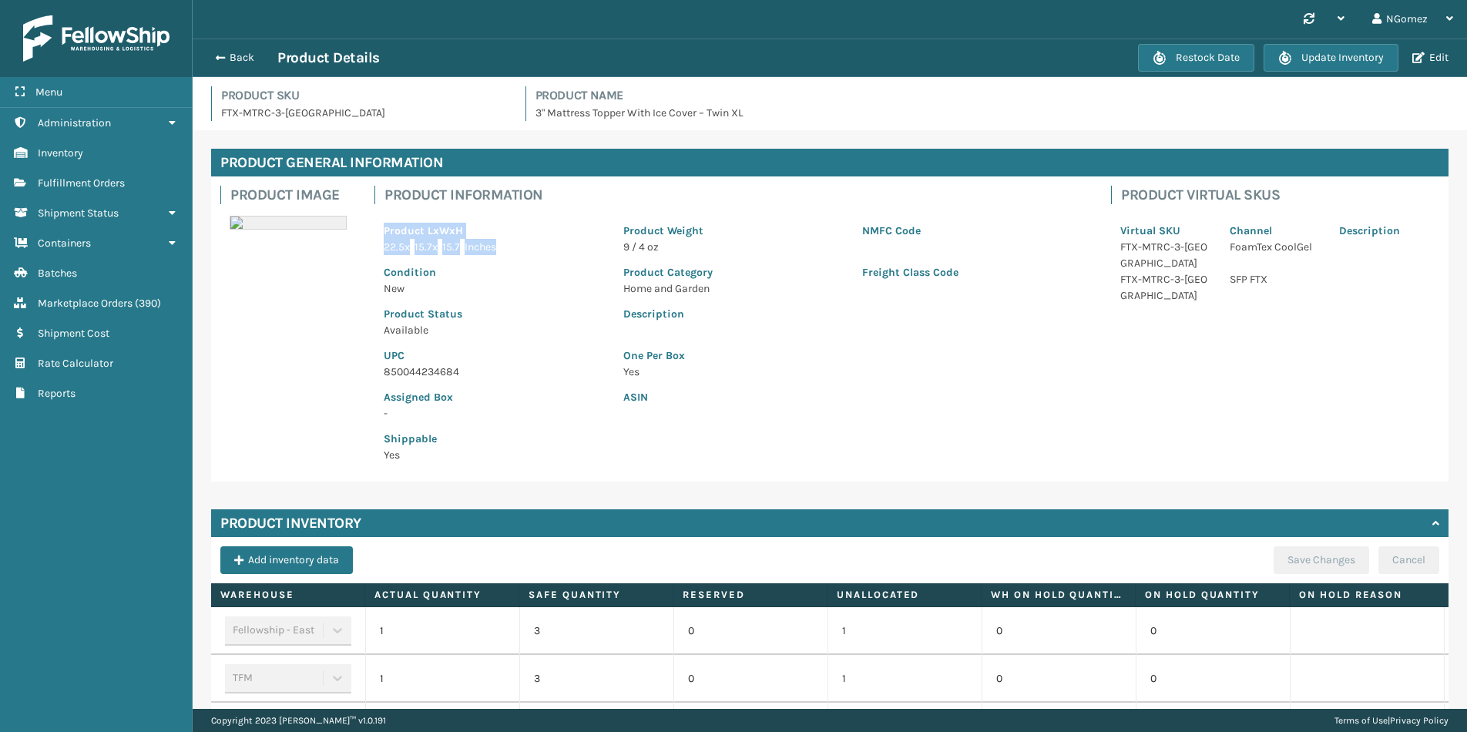
drag, startPoint x: 522, startPoint y: 247, endPoint x: 375, endPoint y: 234, distance: 146.9
click at [375, 234] on div "Product LxWxH 22.5 x 15.7 x 15.7 Inches" at bounding box center [494, 234] width 240 height 42
drag, startPoint x: 375, startPoint y: 234, endPoint x: 434, endPoint y: 243, distance: 59.2
copy div "Product LxWxH 22.5 x 15.7 x 15.7 Inches"
click at [214, 53] on span "button" at bounding box center [217, 57] width 9 height 11
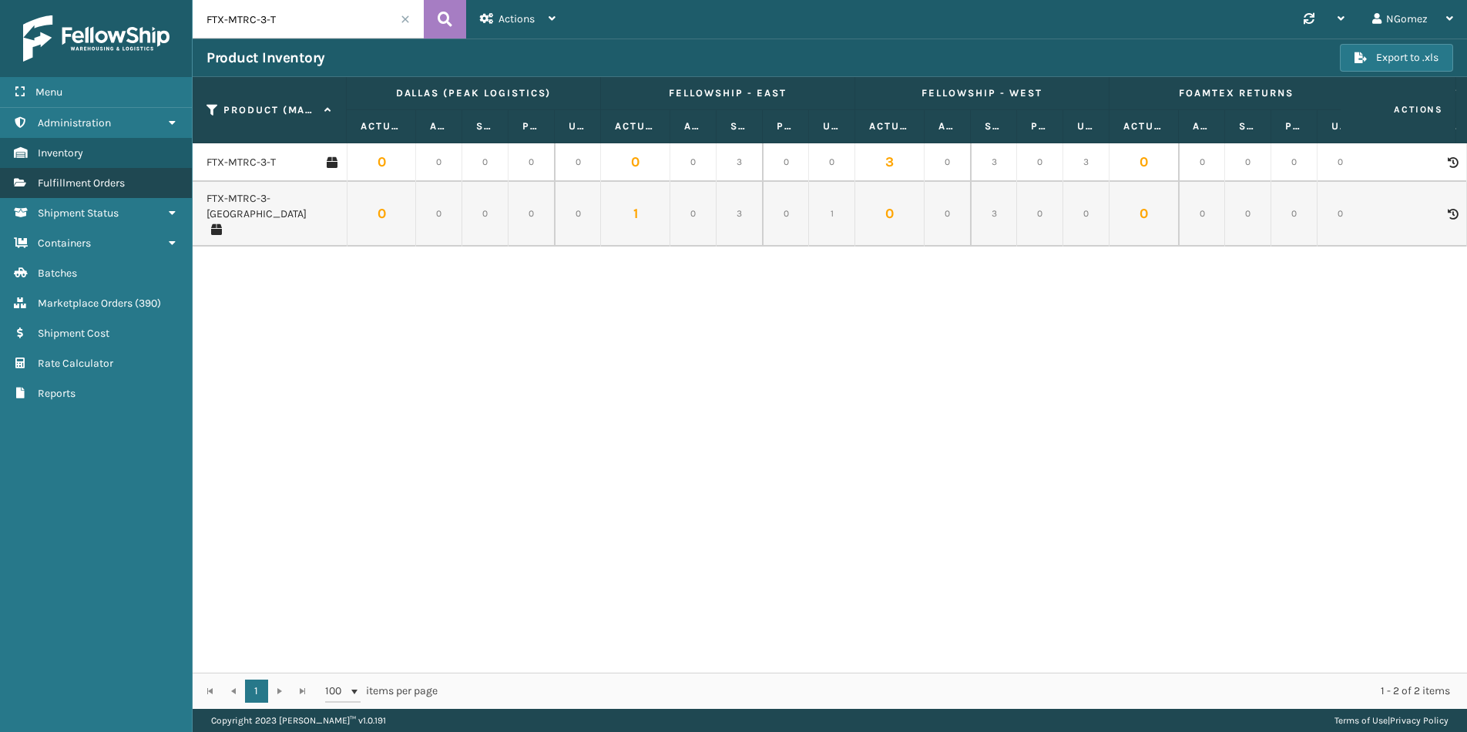
click at [125, 179] on span "Fulfillment Orders" at bounding box center [81, 182] width 87 height 13
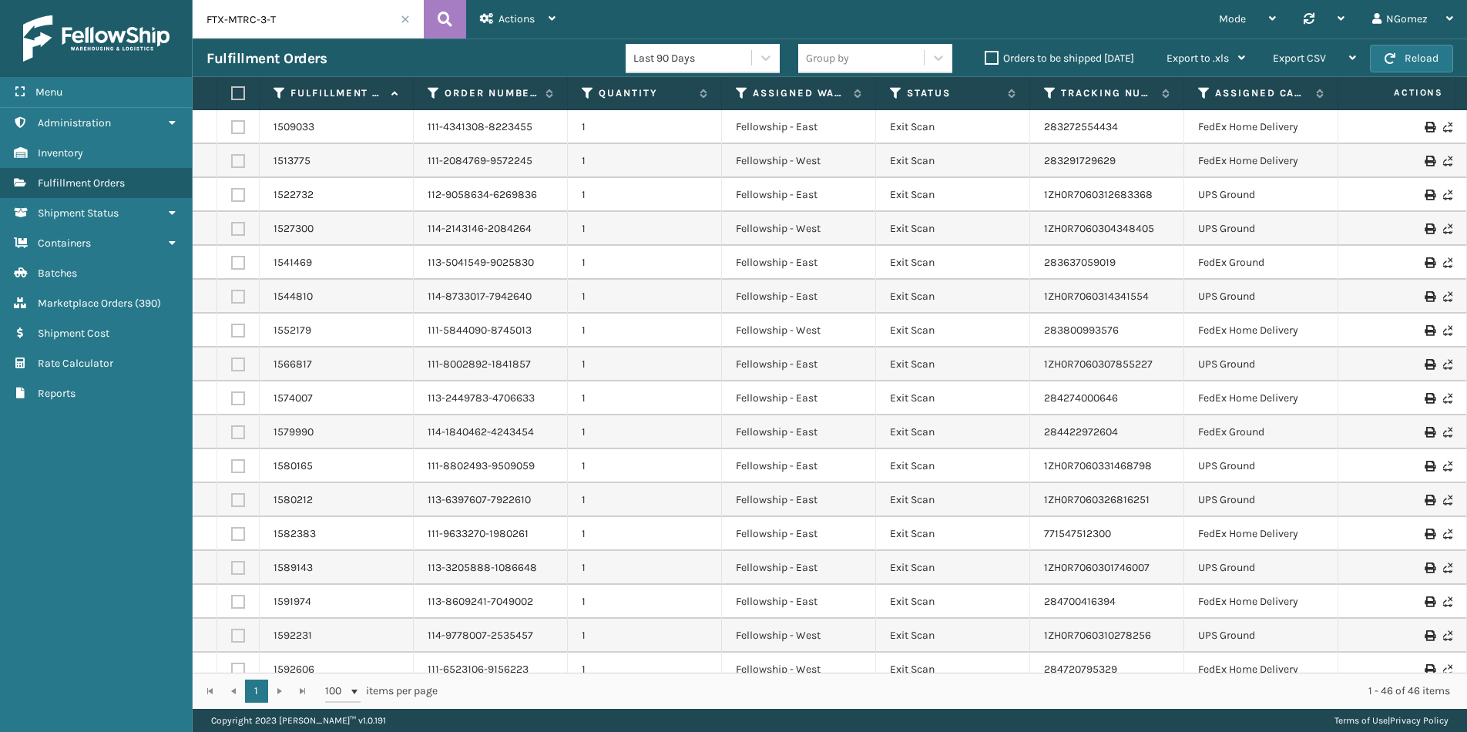
click at [307, 29] on input "FTX-MTRC-3-T" at bounding box center [308, 19] width 231 height 39
click at [307, 28] on input "FTX-MTRC-3-T" at bounding box center [308, 19] width 231 height 39
paste input "114-1527147-6226631"
type input "114-1527147-6226631"
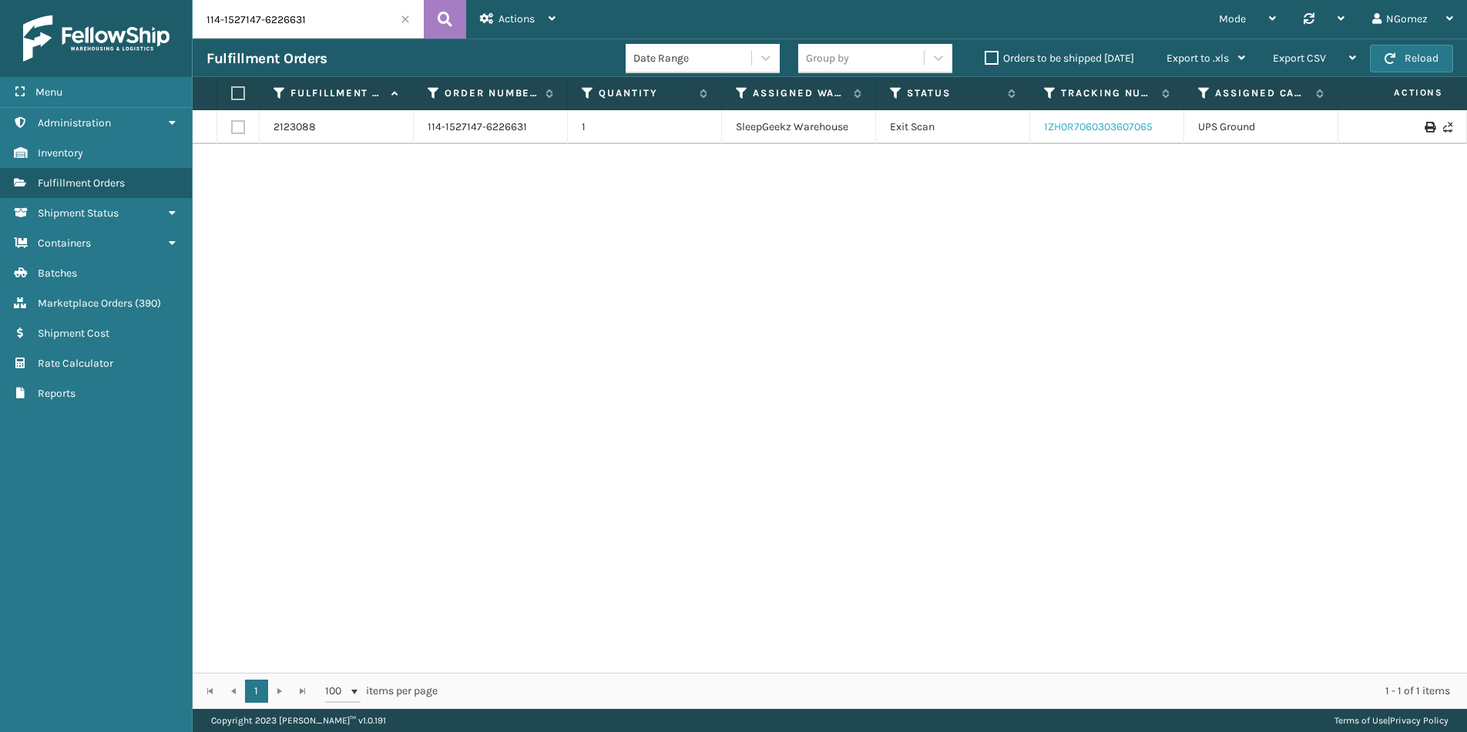
click at [1099, 126] on link "1ZH0R7060303607065" at bounding box center [1098, 126] width 109 height 13
click at [132, 304] on span "Marketplace Orders" at bounding box center [85, 303] width 95 height 13
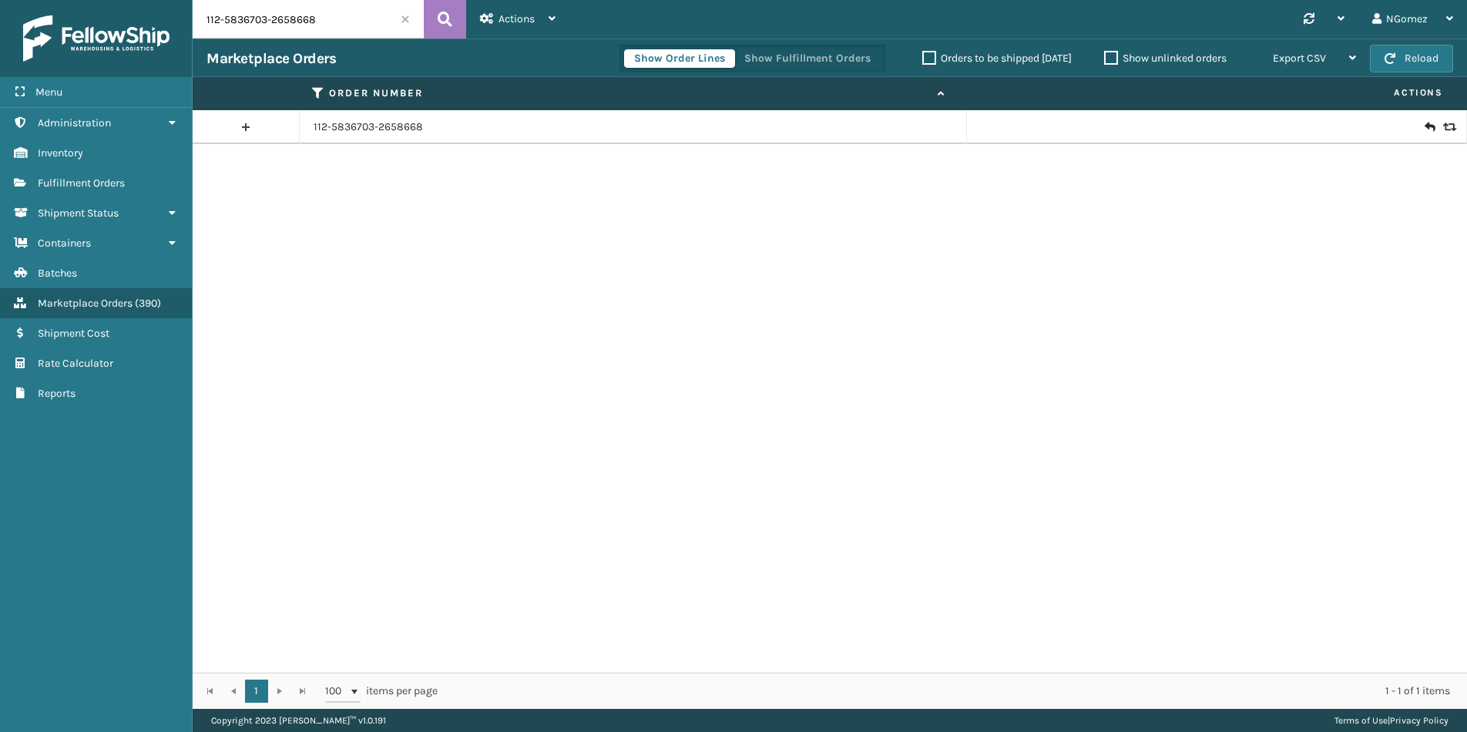
click at [289, 26] on input "112-5836703-2658668" at bounding box center [308, 19] width 231 height 39
click at [289, 25] on input "112-5836703-2658668" at bounding box center [308, 19] width 231 height 39
paste input "3971"
type input "3971"
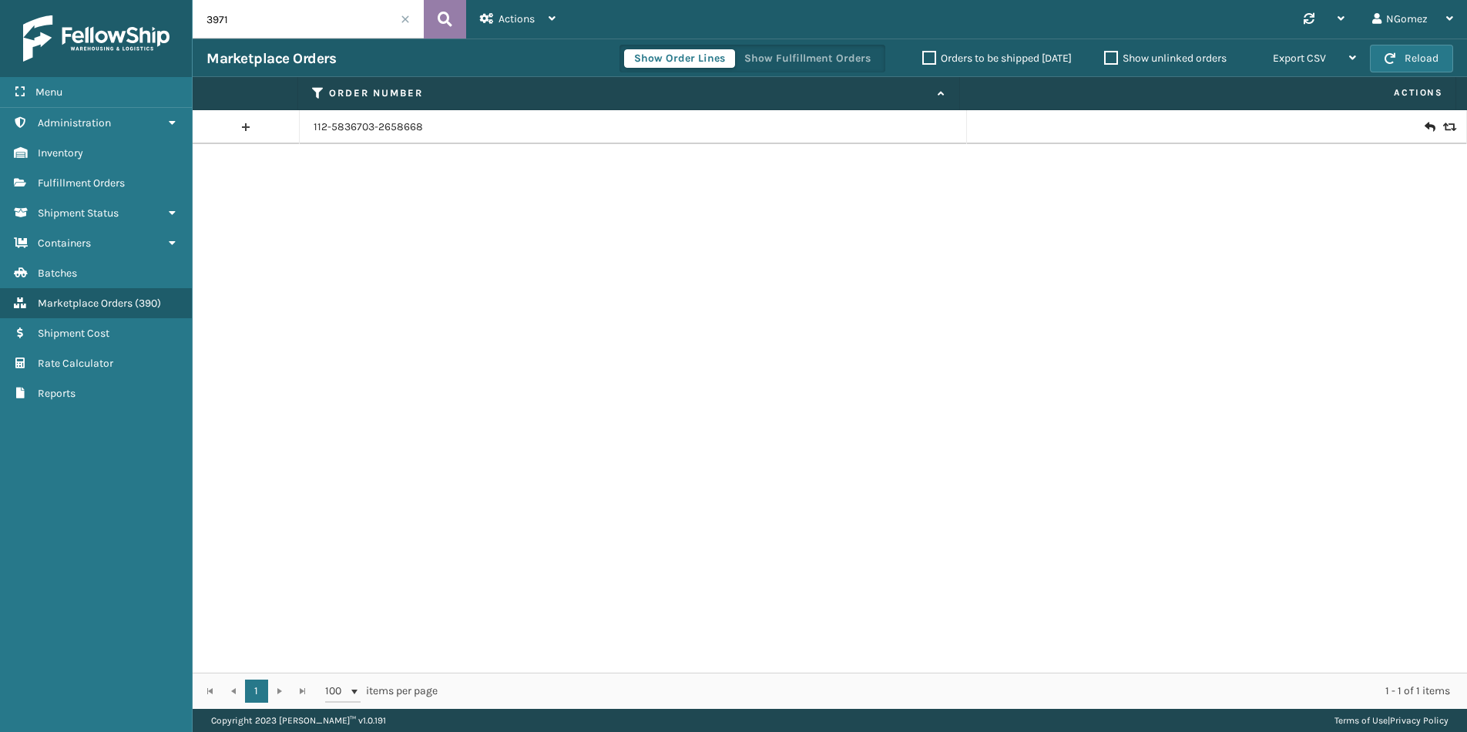
click at [446, 18] on icon at bounding box center [445, 19] width 15 height 23
click at [1424, 121] on icon at bounding box center [1428, 126] width 9 height 15
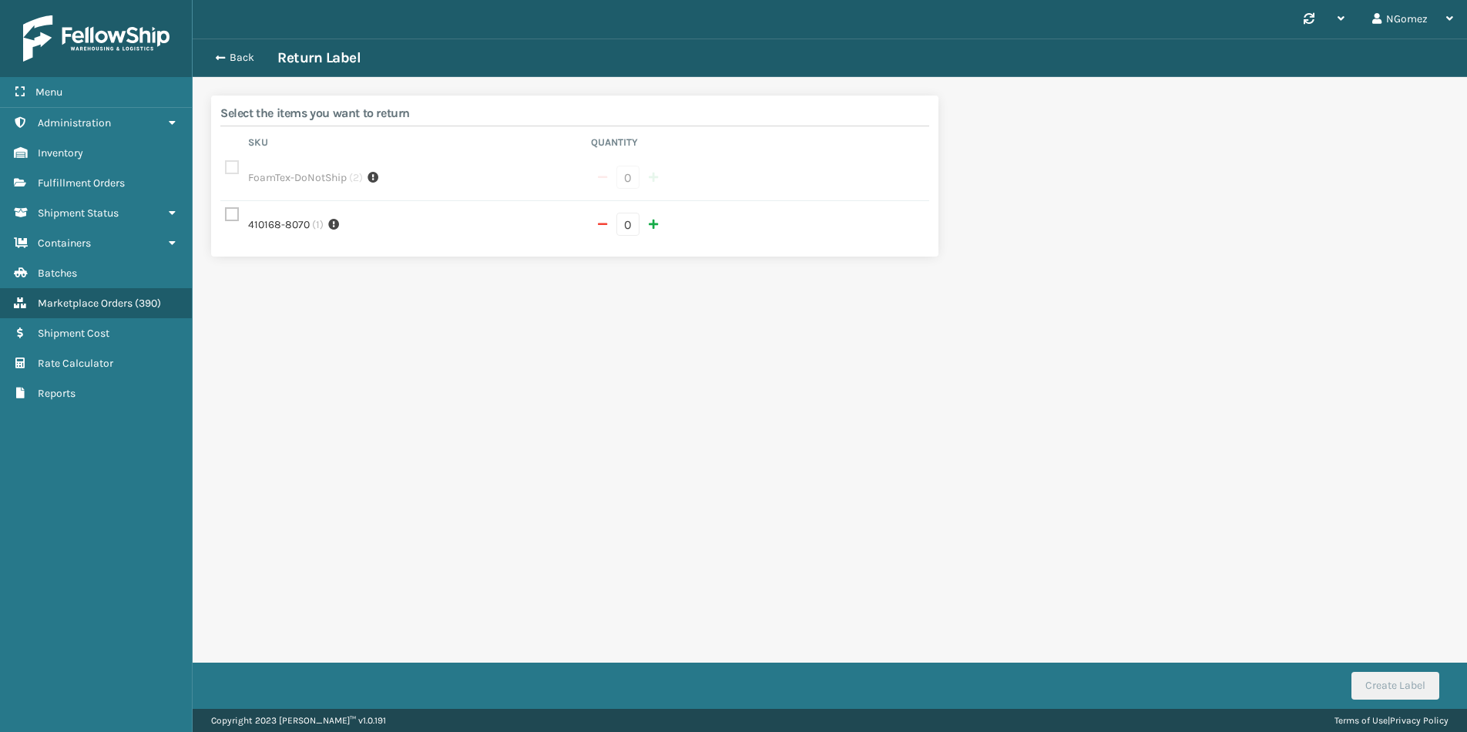
click at [237, 208] on label at bounding box center [234, 214] width 18 height 13
click at [226, 206] on input "checkbox" at bounding box center [225, 211] width 1 height 10
checkbox input "true"
type input "1"
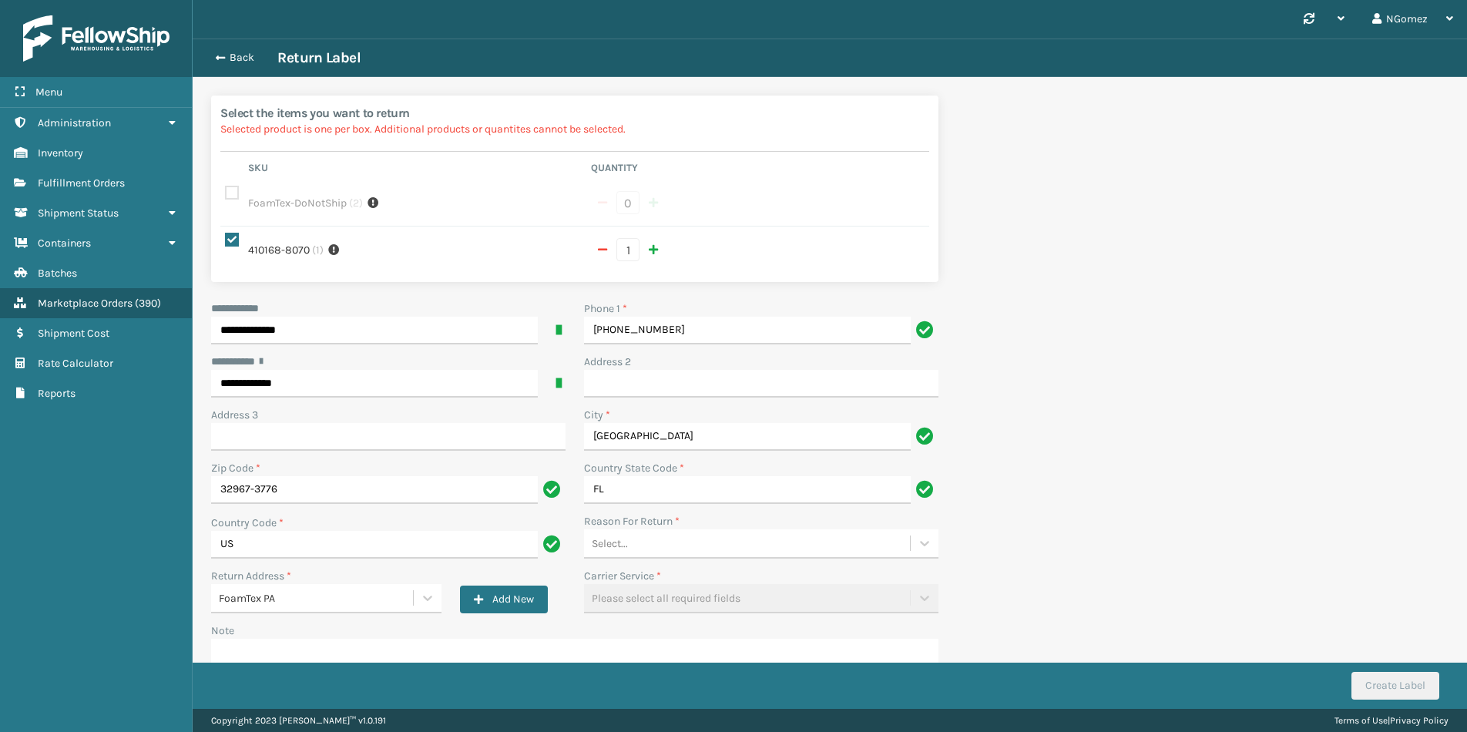
click at [650, 531] on div "Select..." at bounding box center [747, 543] width 326 height 25
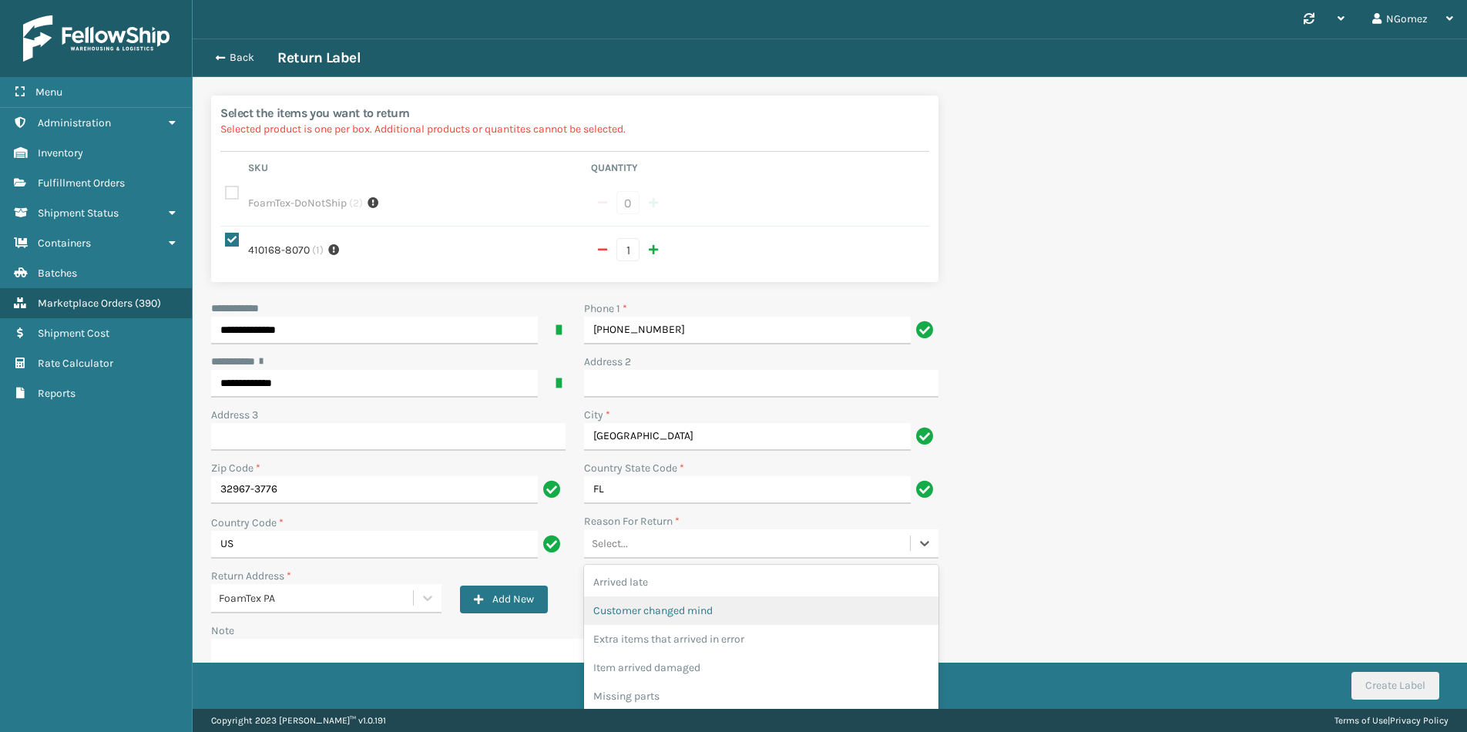
click at [670, 596] on div "Customer changed mind" at bounding box center [761, 610] width 354 height 29
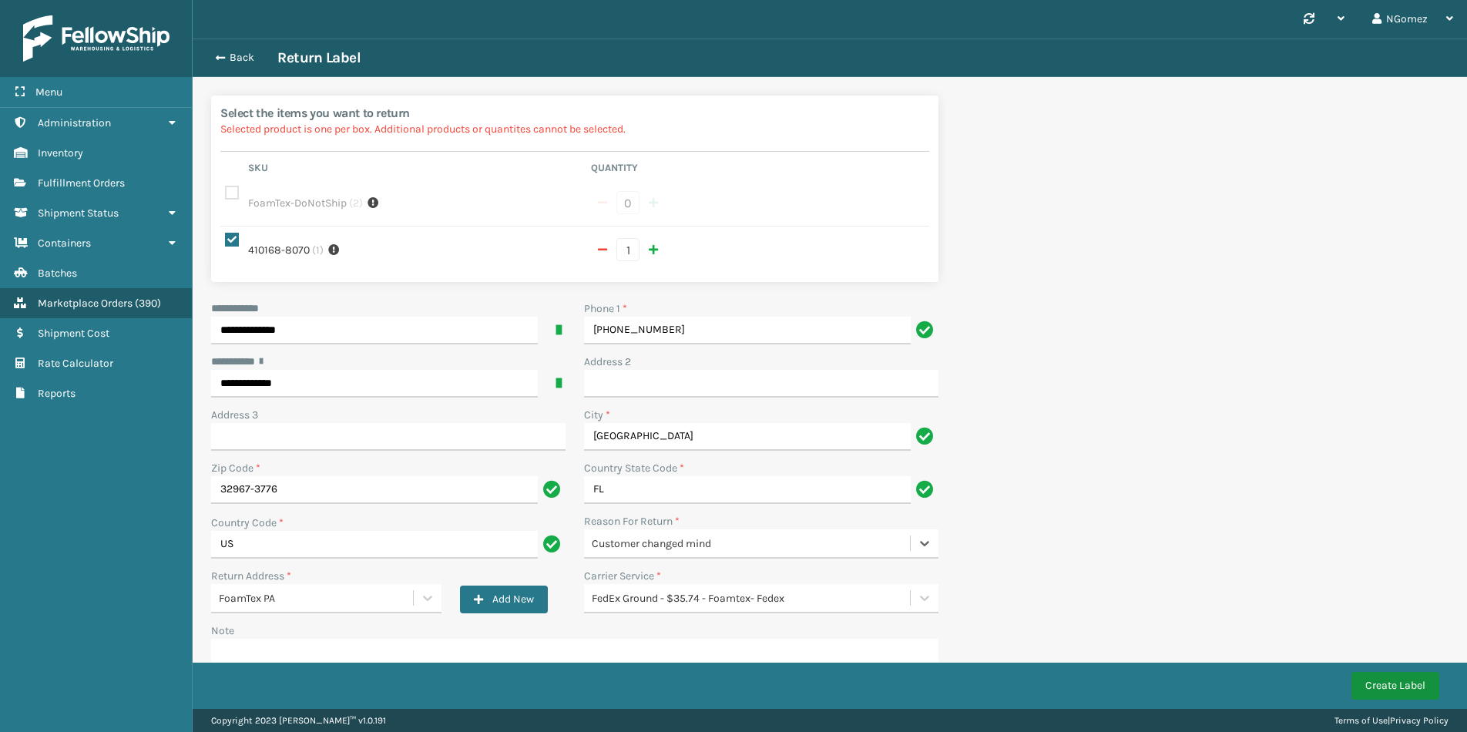
click at [1382, 683] on button "Create Label" at bounding box center [1395, 686] width 88 height 28
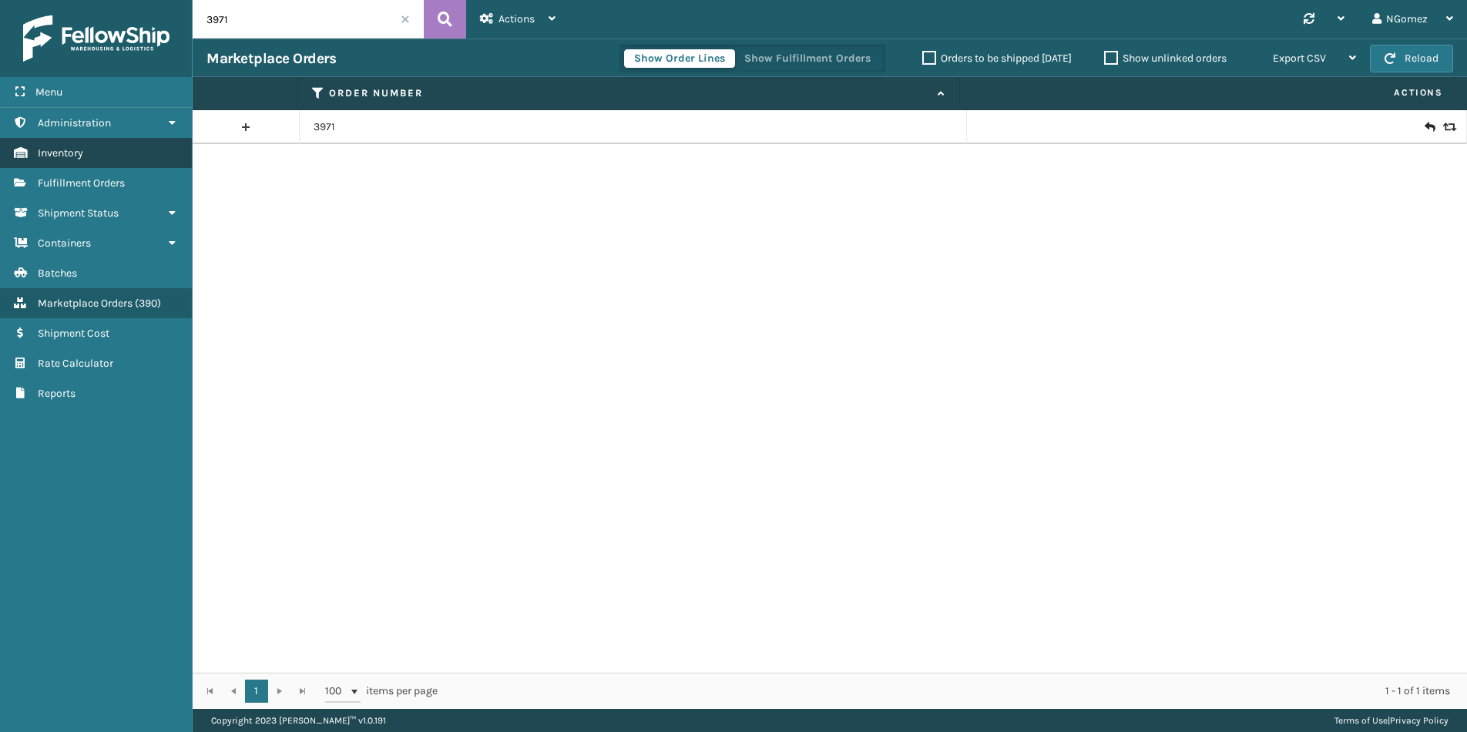
click at [67, 143] on link "Inventory" at bounding box center [96, 153] width 192 height 30
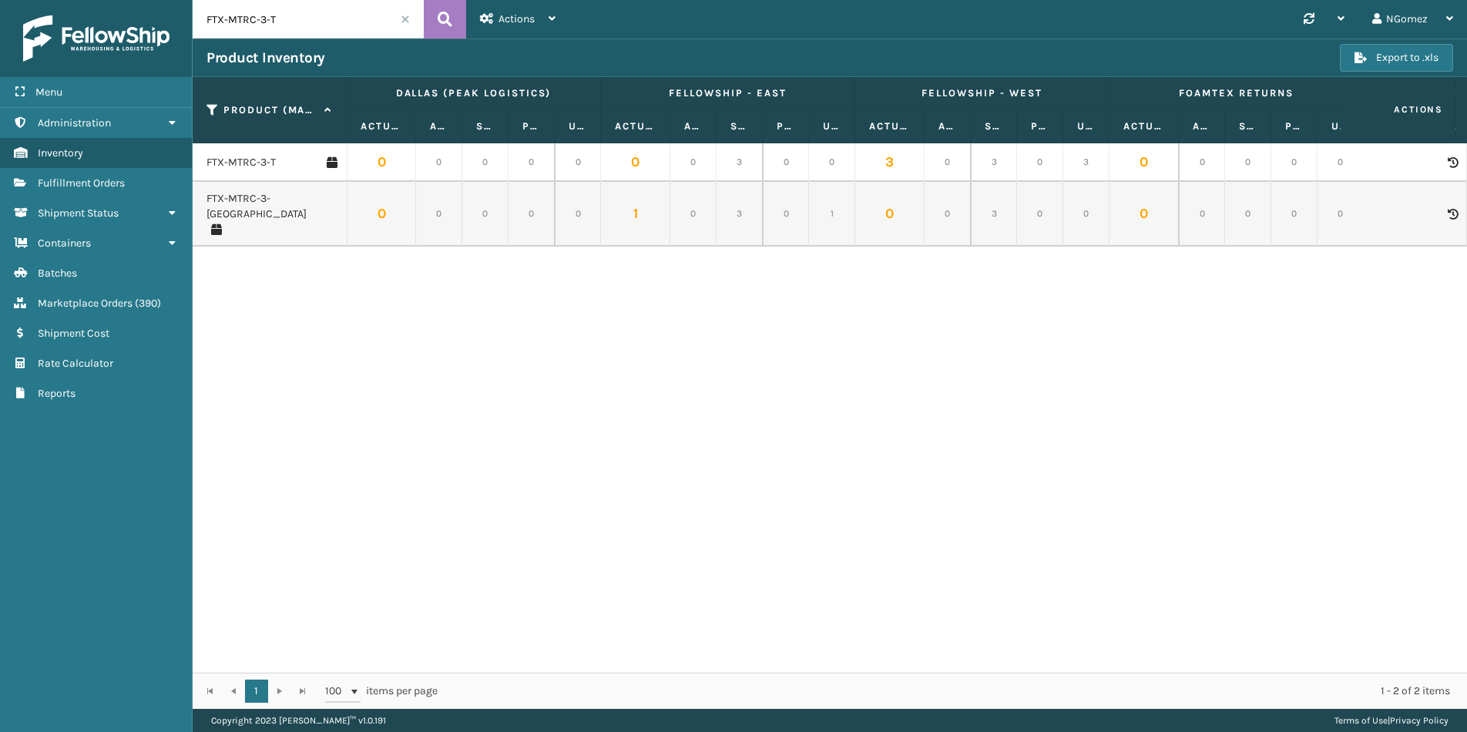
click at [301, 28] on input "FTX-MTRC-3-T" at bounding box center [308, 19] width 231 height 39
type input "410167"
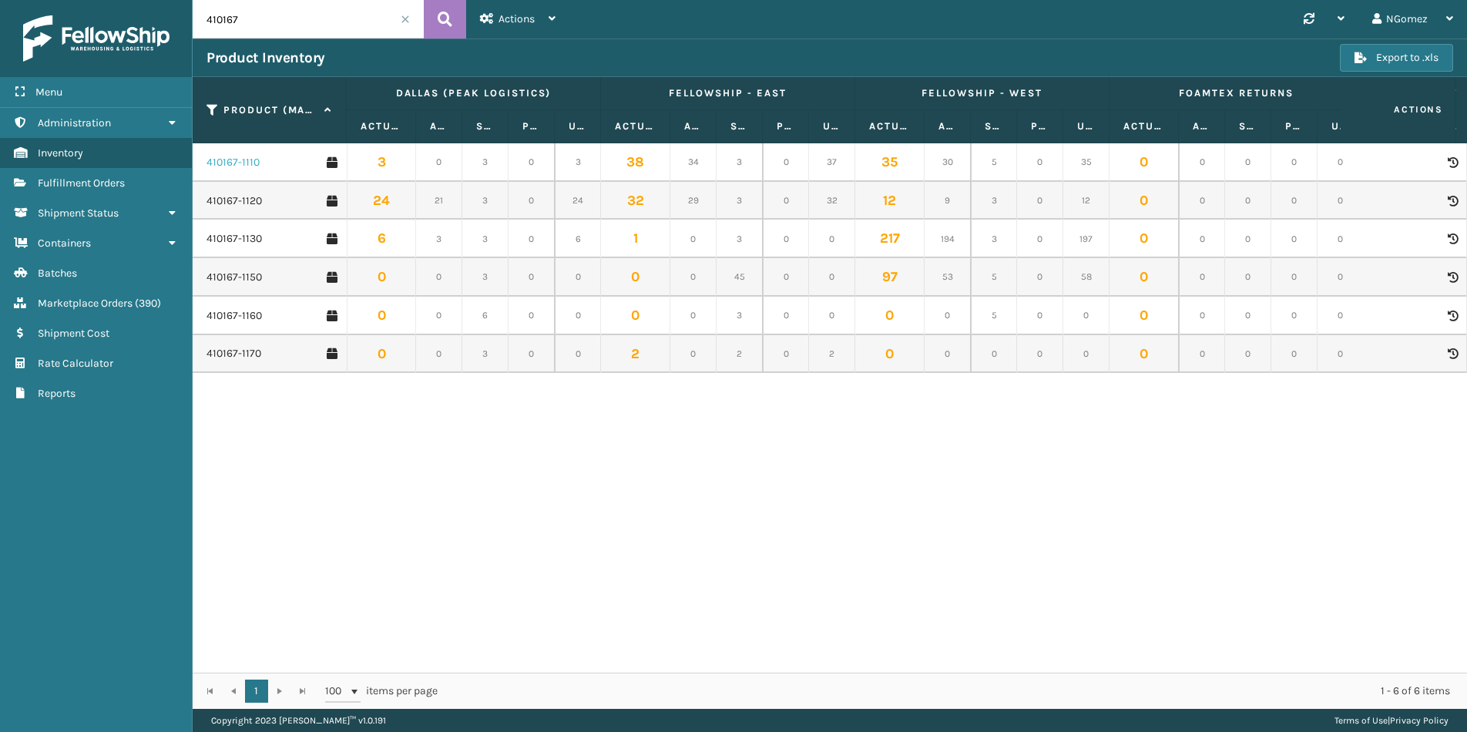
click at [233, 158] on link "410167-1110" at bounding box center [232, 162] width 53 height 15
